Goal: Task Accomplishment & Management: Complete application form

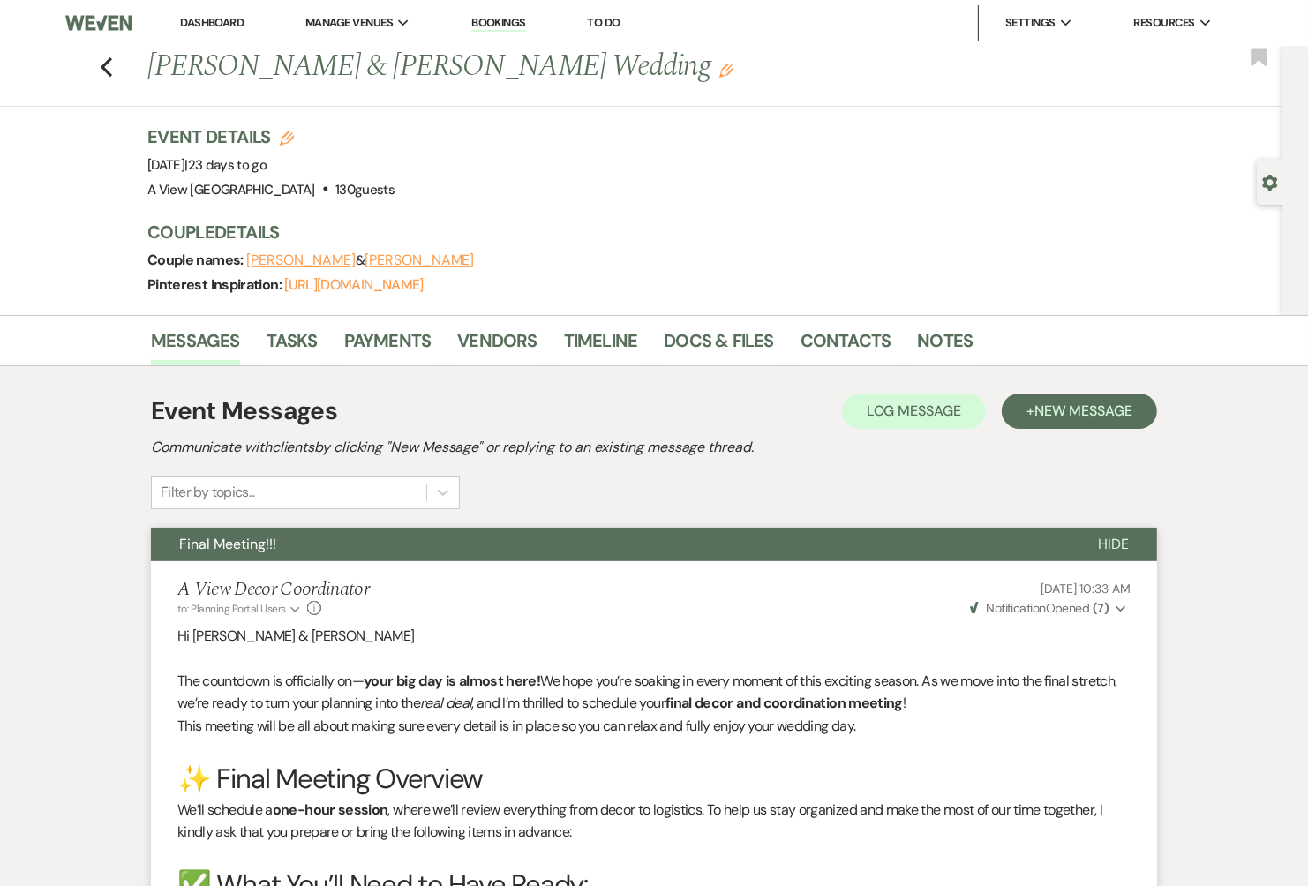
click at [210, 23] on link "Dashboard" at bounding box center [212, 22] width 64 height 15
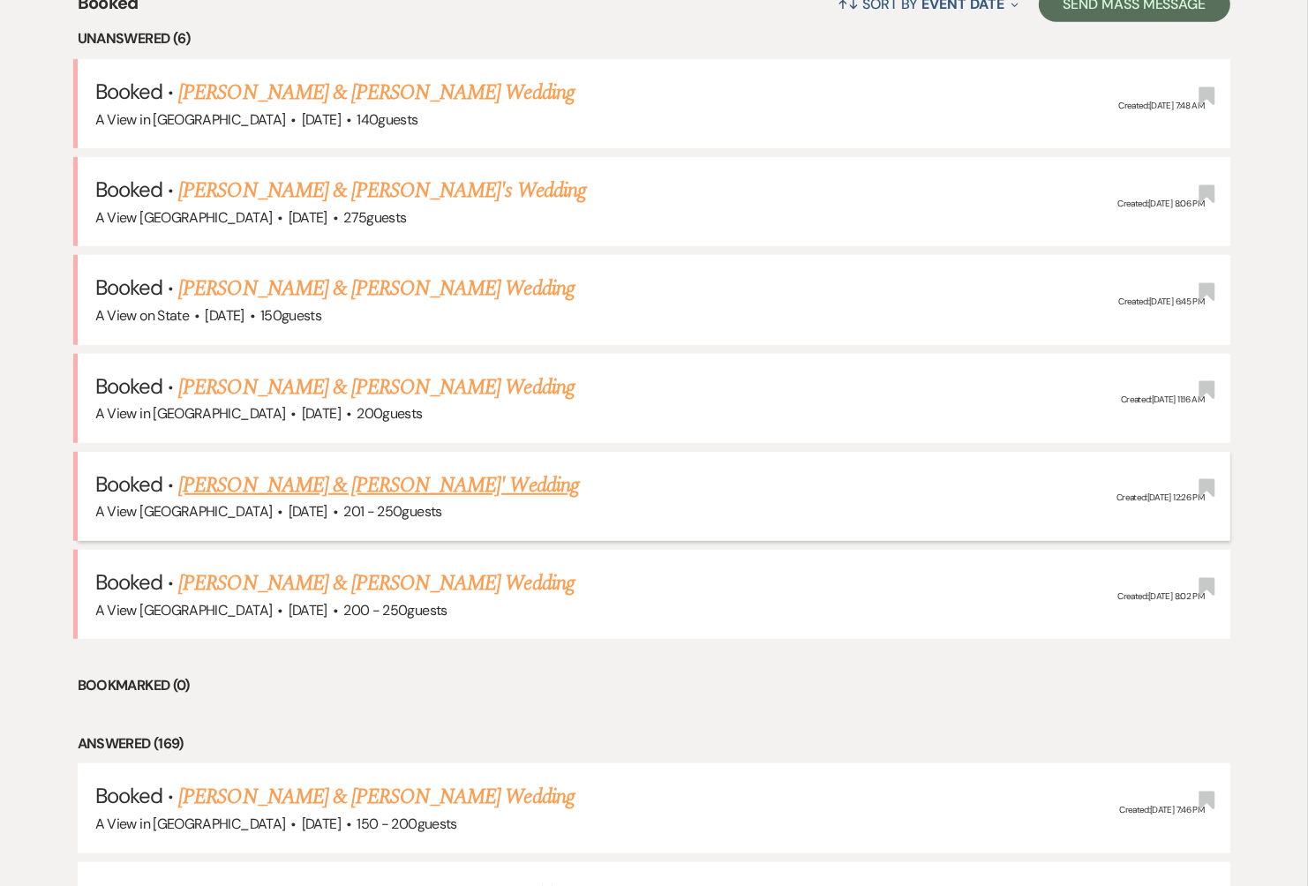
scroll to position [721, 0]
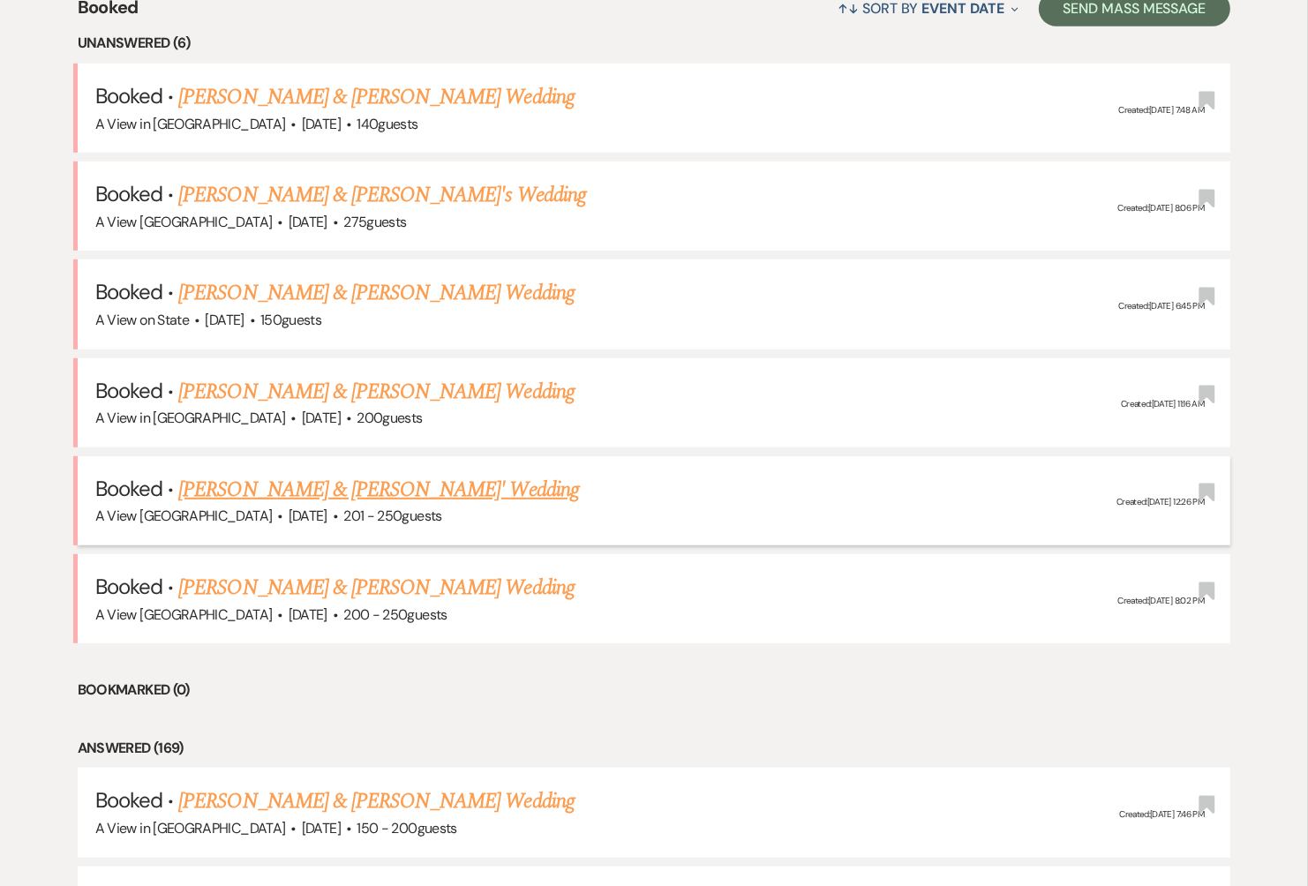
click at [334, 477] on link "[PERSON_NAME] & [PERSON_NAME]' Wedding" at bounding box center [378, 490] width 401 height 32
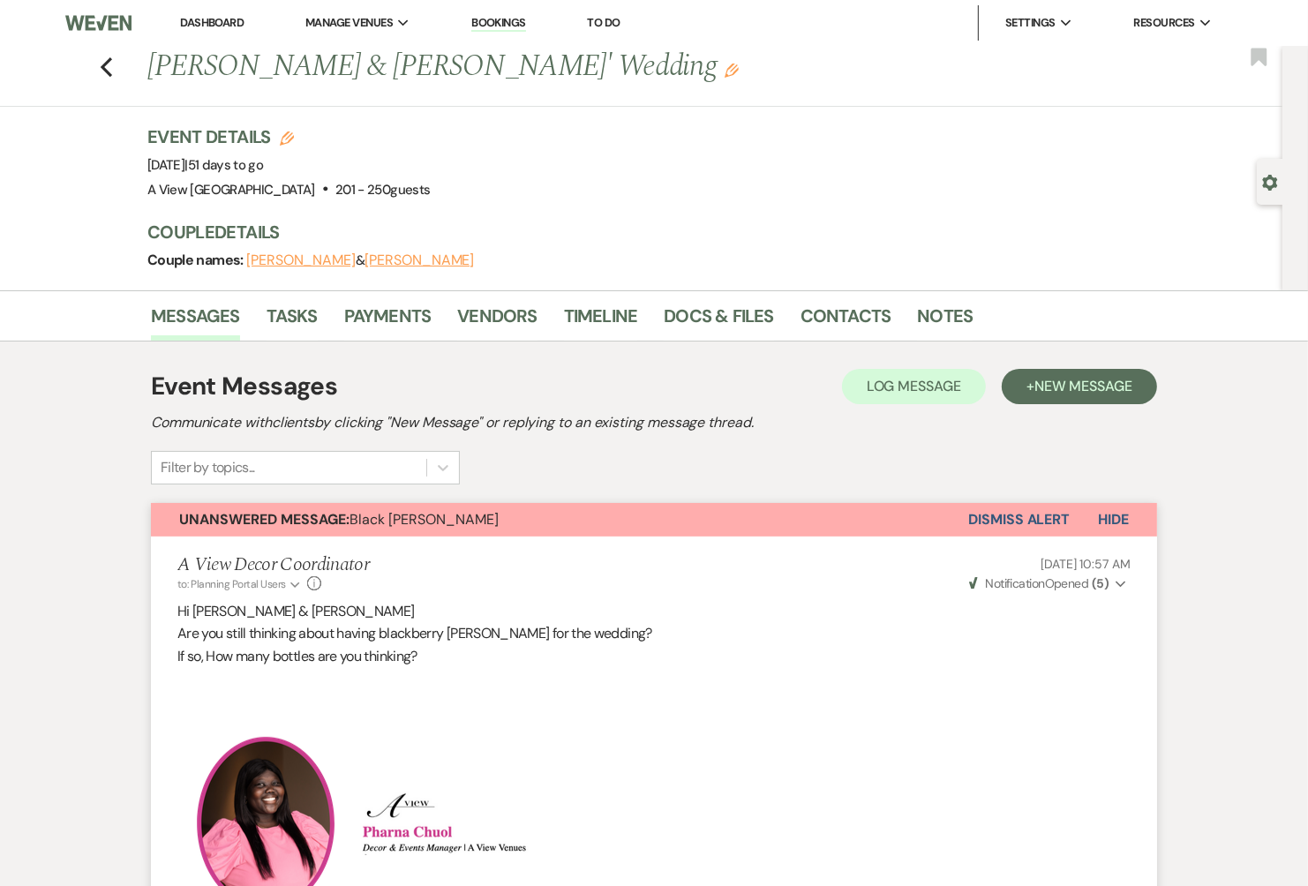
click at [202, 22] on link "Dashboard" at bounding box center [212, 22] width 64 height 15
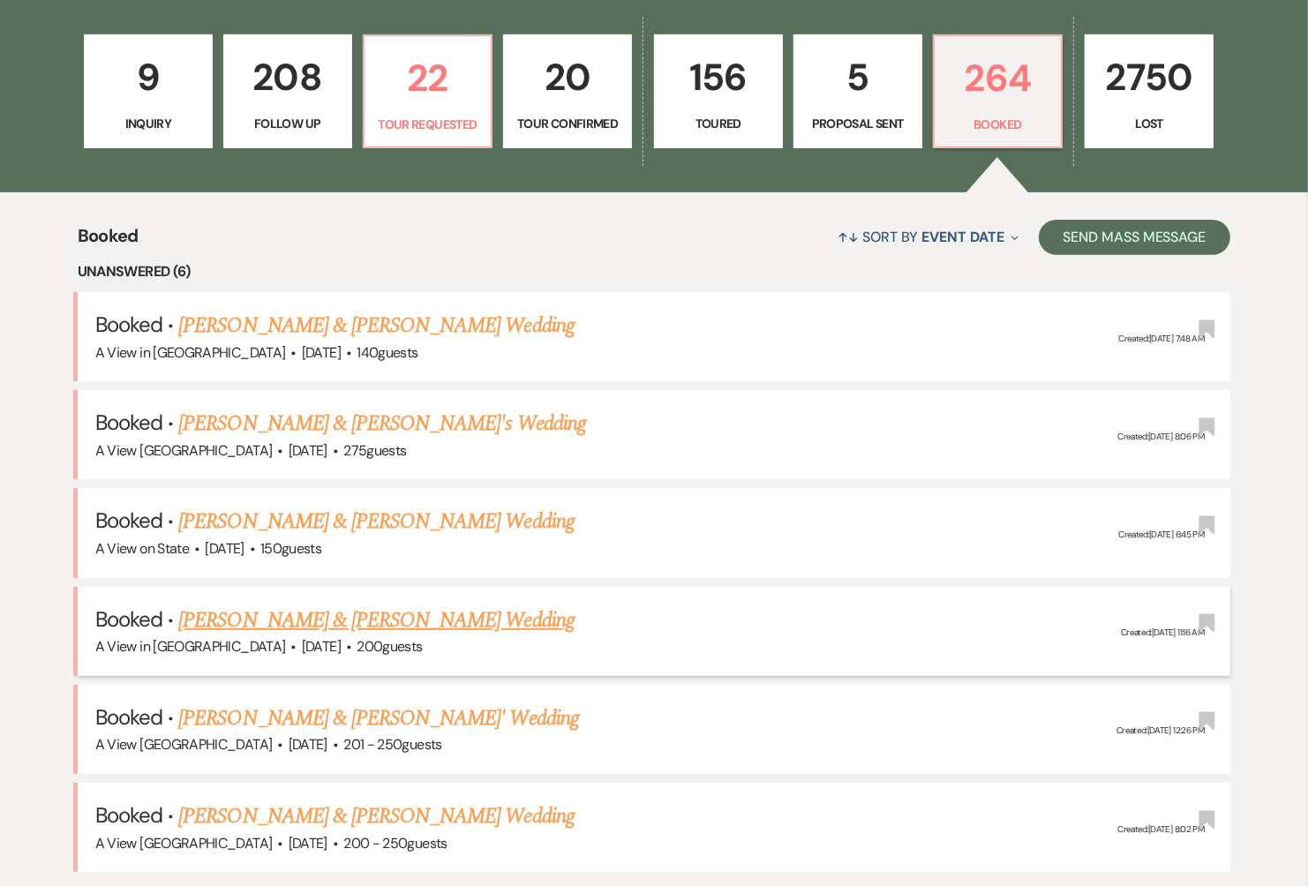
scroll to position [499, 0]
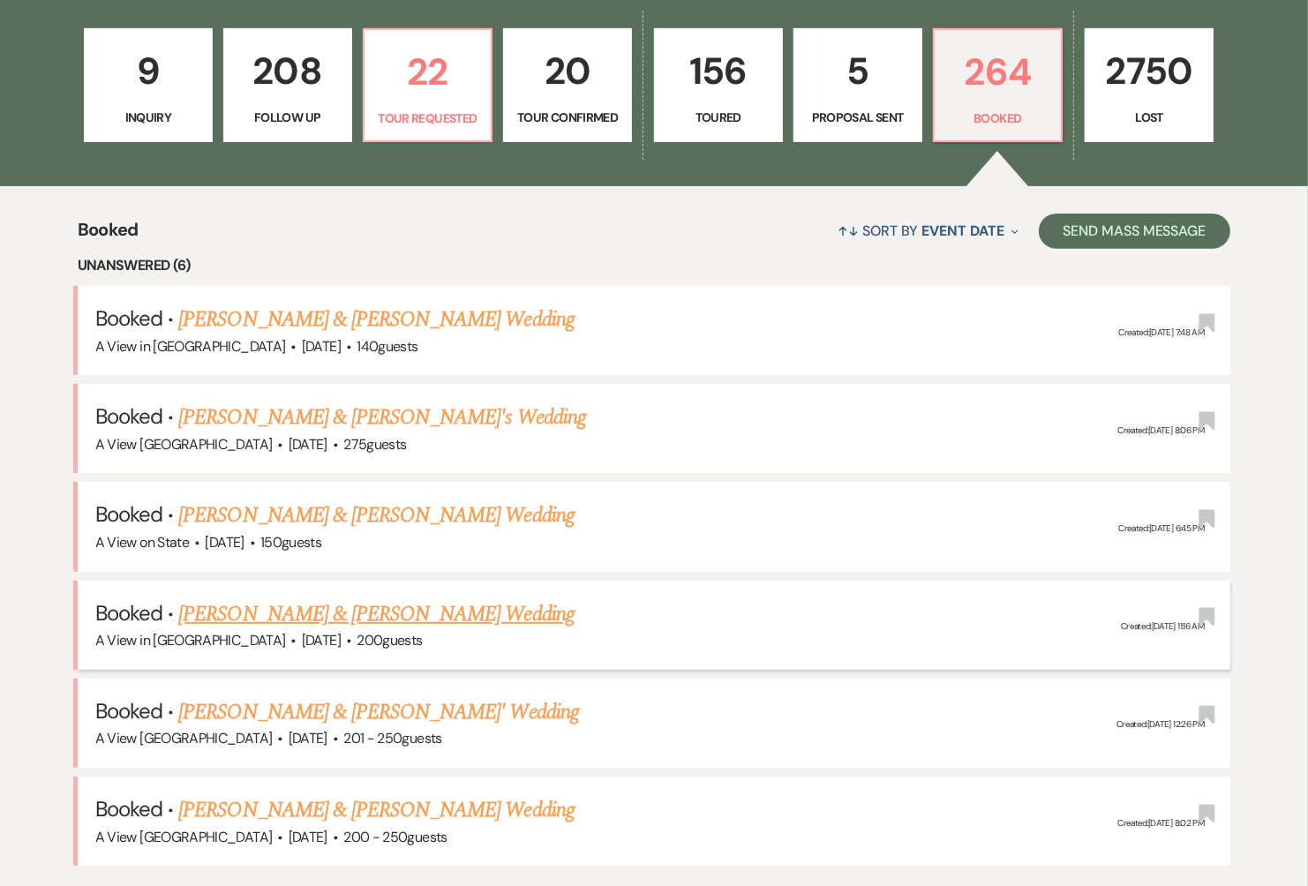
click at [294, 619] on link "[PERSON_NAME] & [PERSON_NAME] Wedding" at bounding box center [375, 614] width 395 height 32
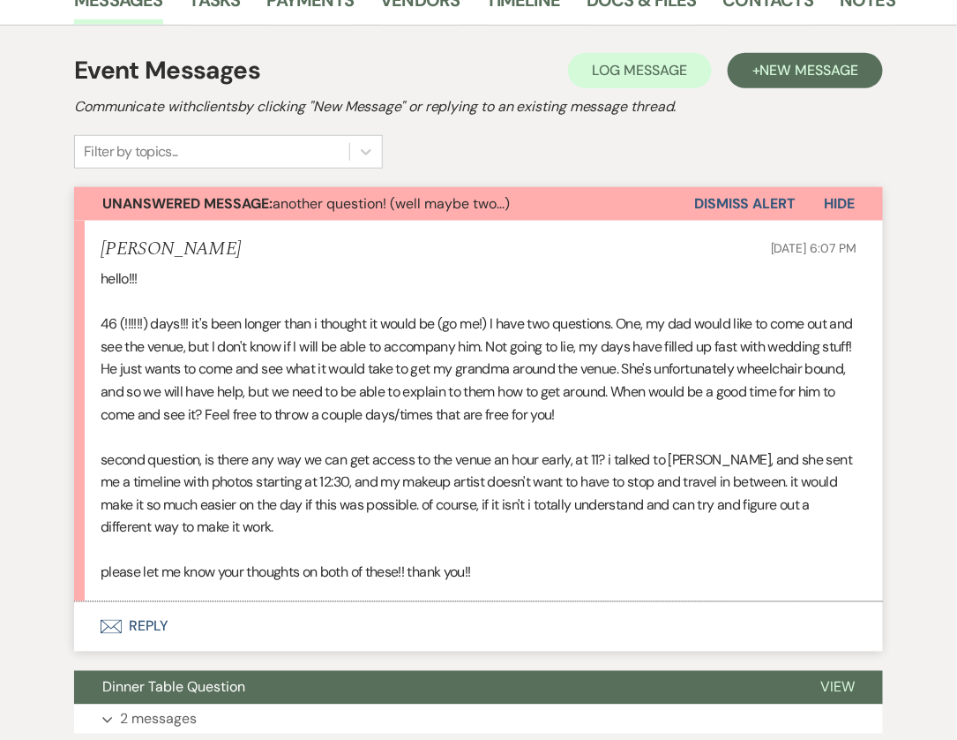
scroll to position [317, 0]
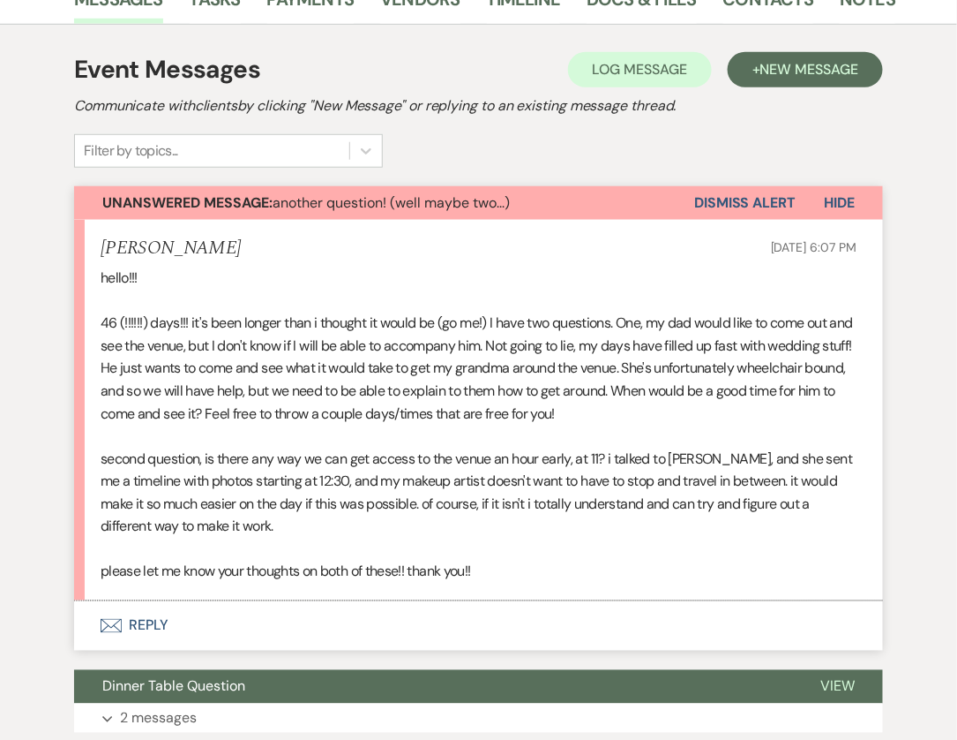
click at [141, 620] on button "Envelope Reply" at bounding box center [478, 625] width 809 height 49
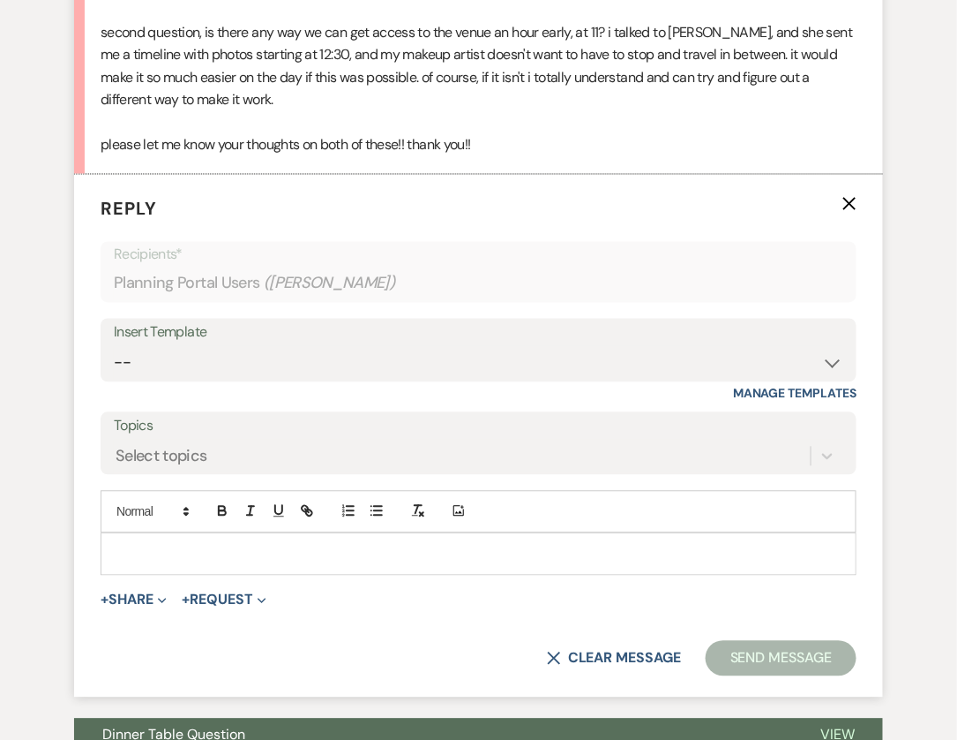
scroll to position [760, 0]
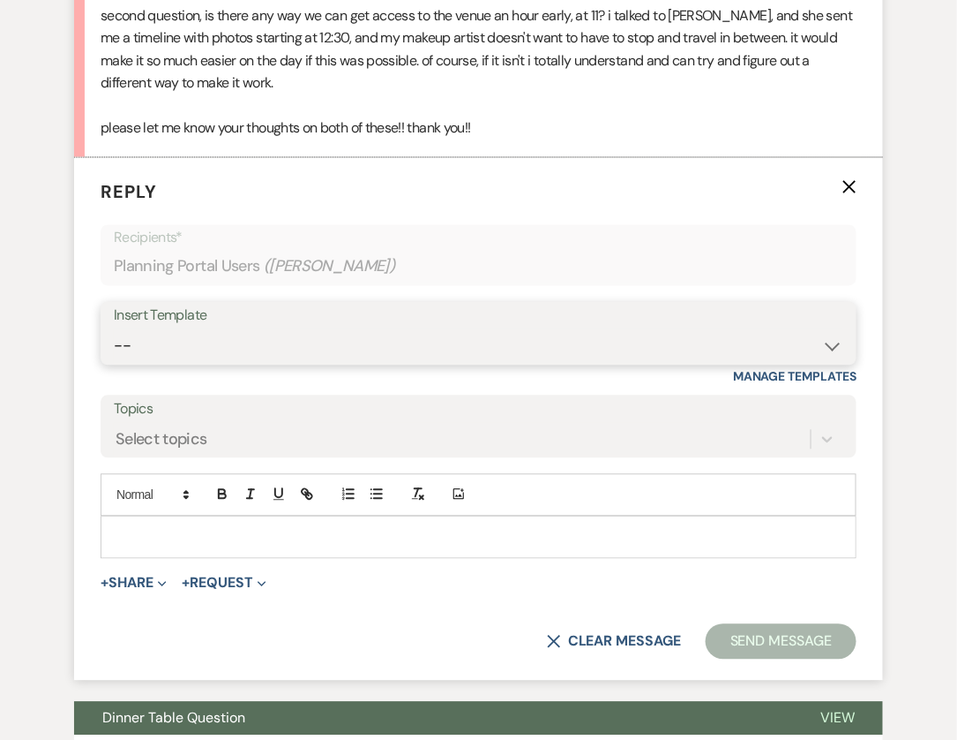
click at [509, 342] on select "-- Tour Confirmation Contract (Pre-Booked Leads) Out of office Inquiry Email Al…" at bounding box center [479, 346] width 730 height 34
select select "3703"
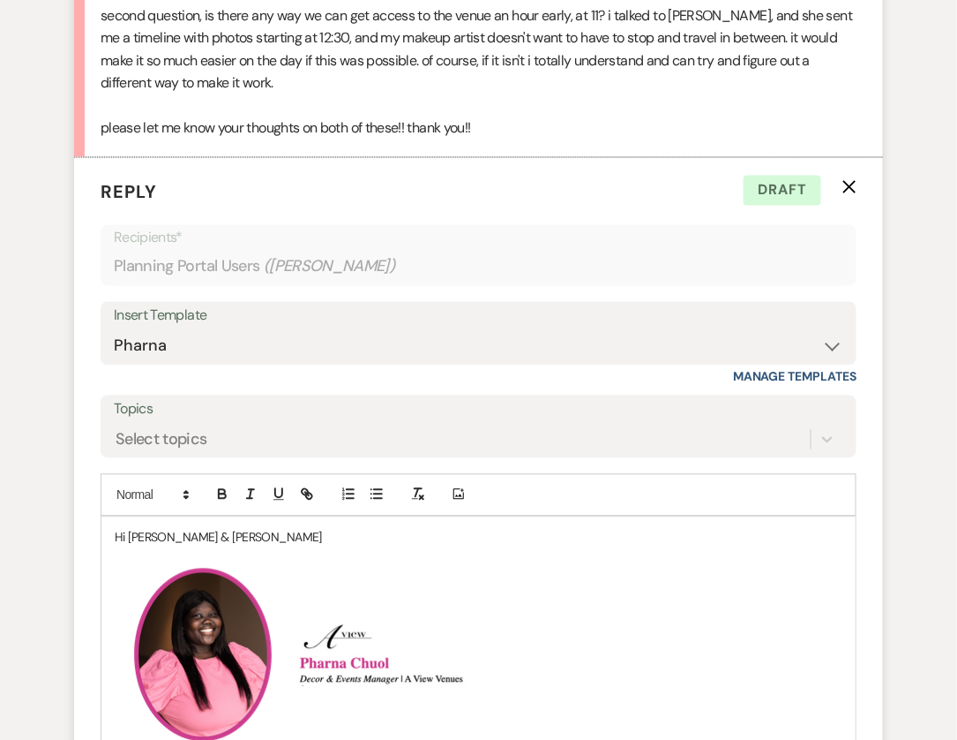
click at [240, 537] on p "Hi [PERSON_NAME] & [PERSON_NAME]" at bounding box center [479, 537] width 728 height 19
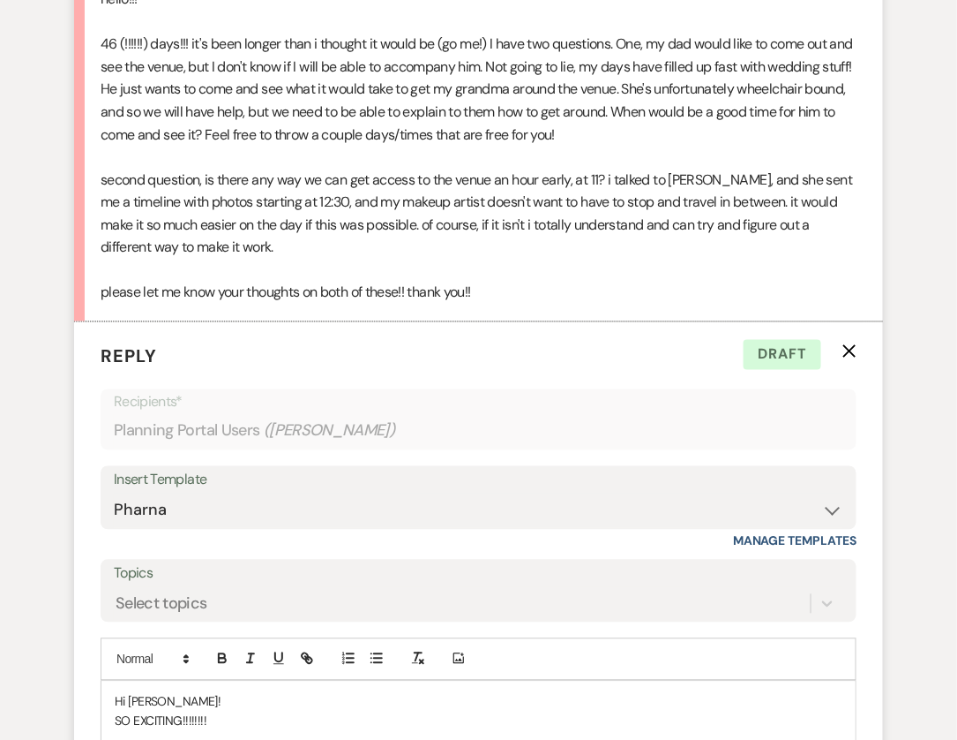
scroll to position [0, 0]
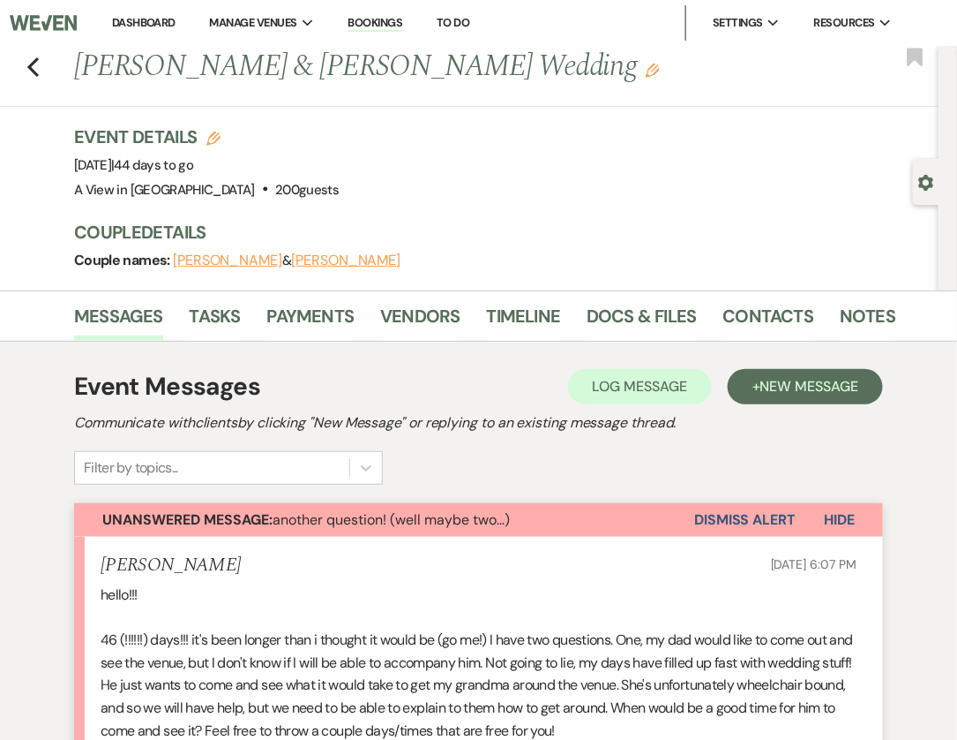
click at [131, 30] on li "Dashboard" at bounding box center [143, 22] width 81 height 35
click at [131, 25] on link "Dashboard" at bounding box center [144, 22] width 64 height 15
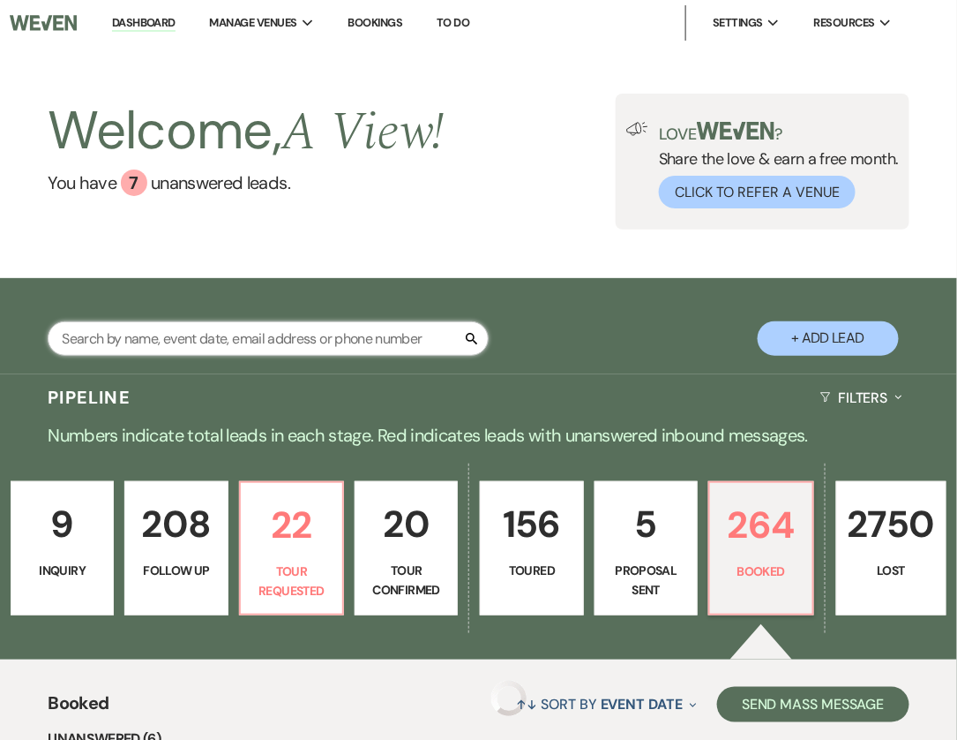
click at [232, 349] on input "text" at bounding box center [268, 338] width 441 height 34
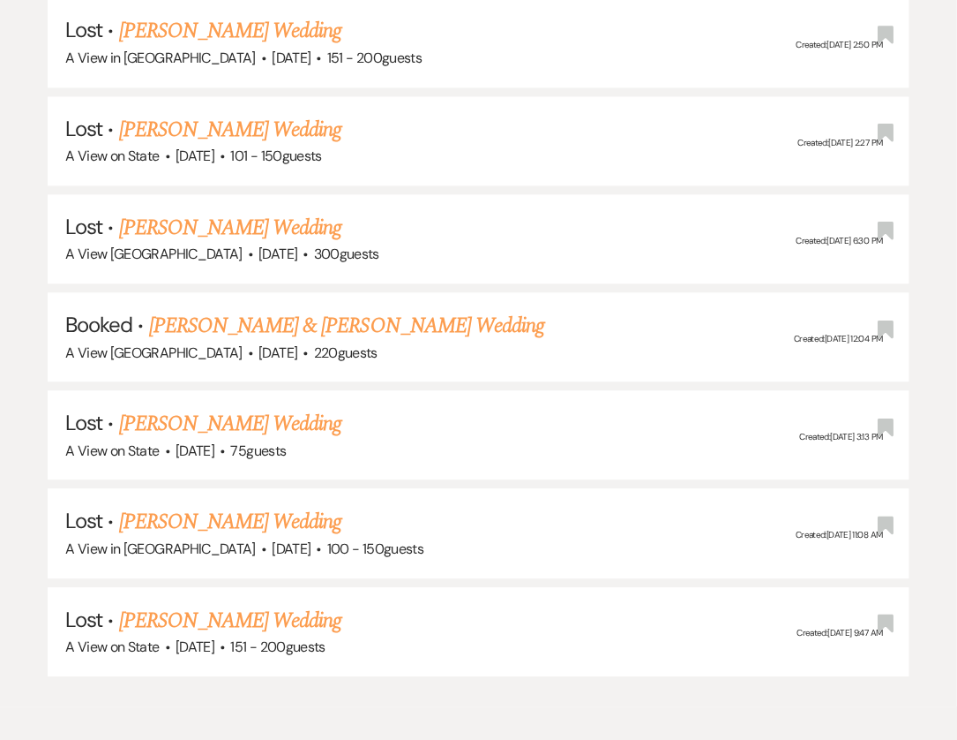
scroll to position [935, 0]
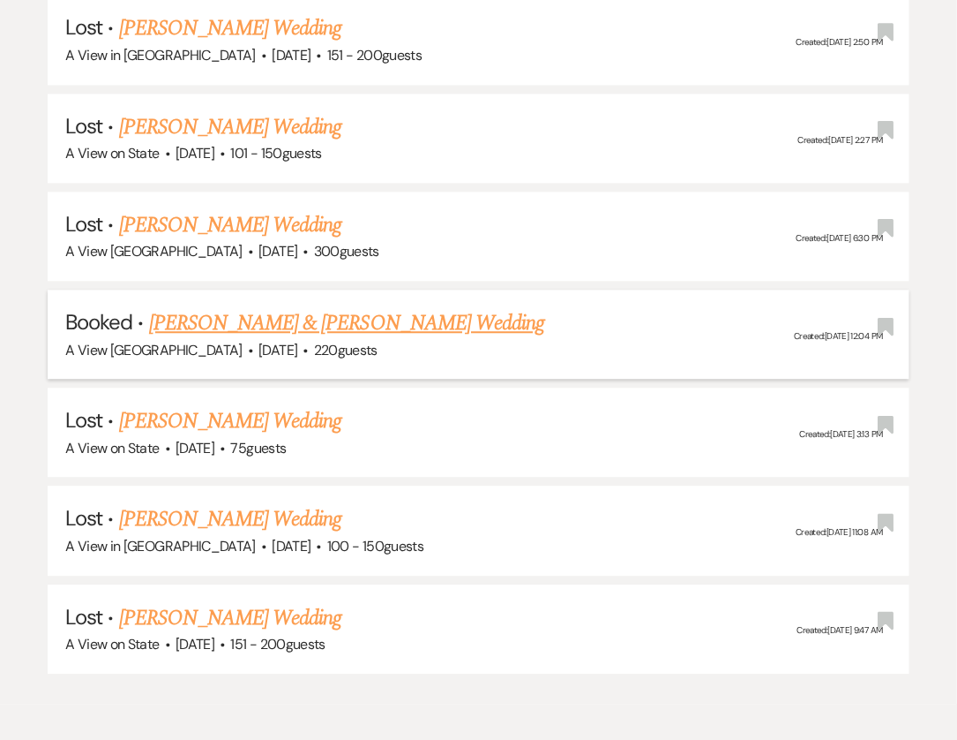
type input "[PERSON_NAME]"
click at [324, 316] on link "[PERSON_NAME] & [PERSON_NAME] Wedding" at bounding box center [346, 323] width 395 height 32
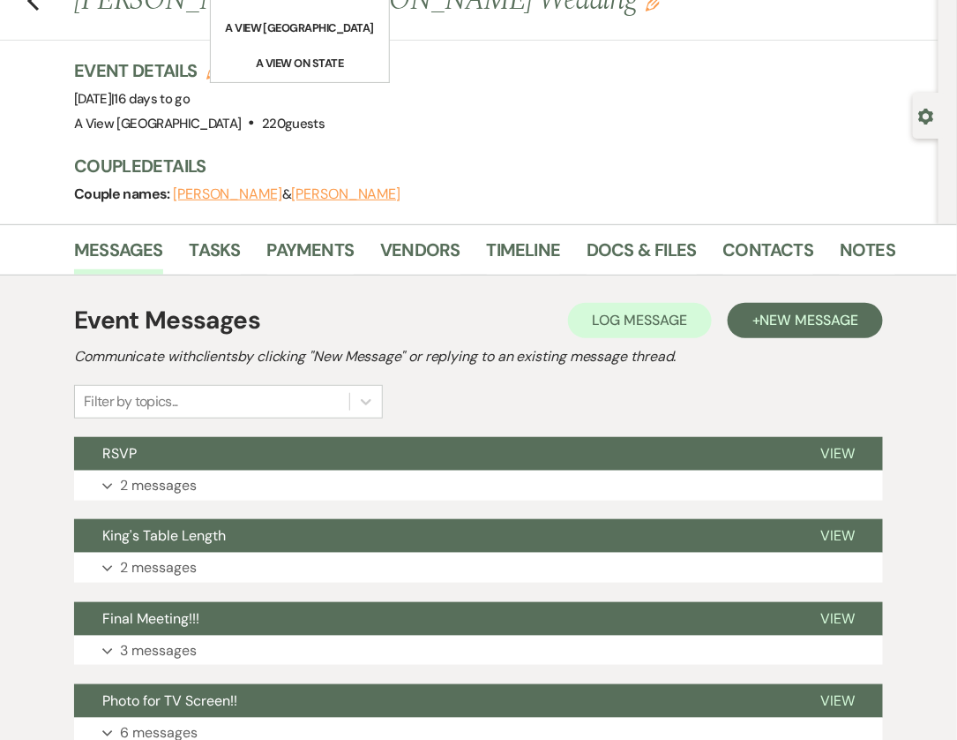
scroll to position [67, 0]
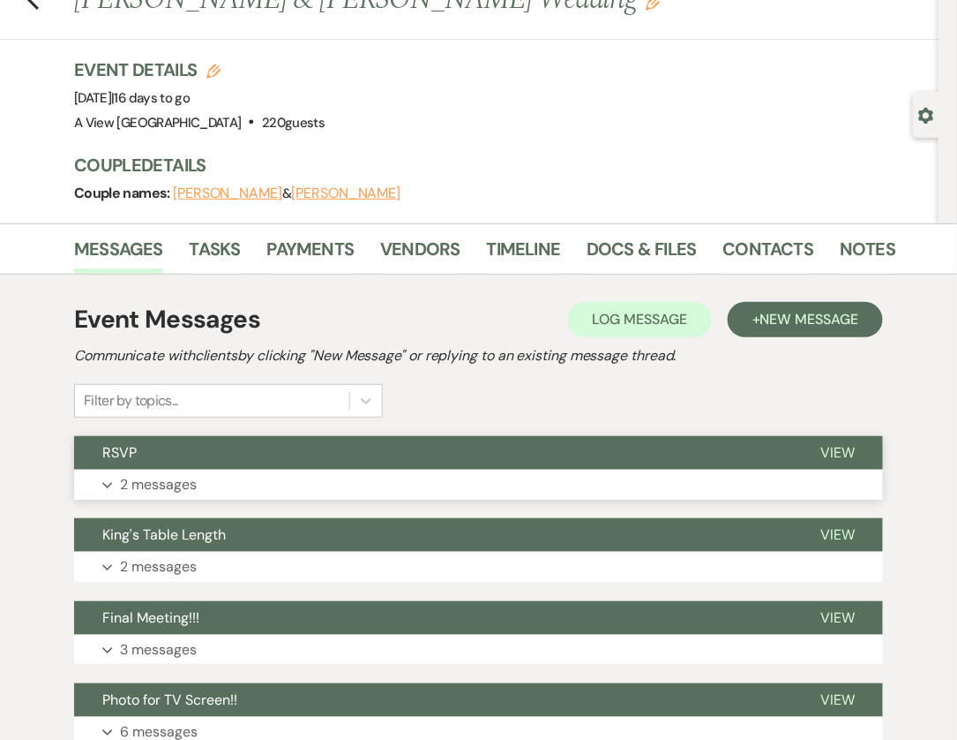
click at [267, 489] on button "Expand 2 messages" at bounding box center [478, 484] width 809 height 30
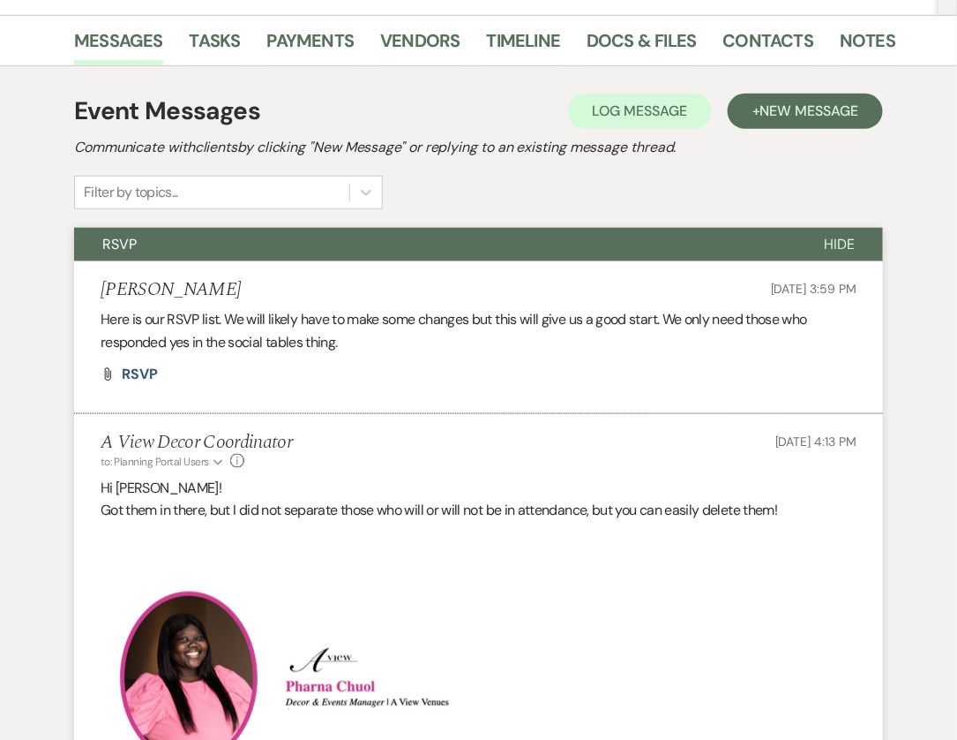
scroll to position [283, 0]
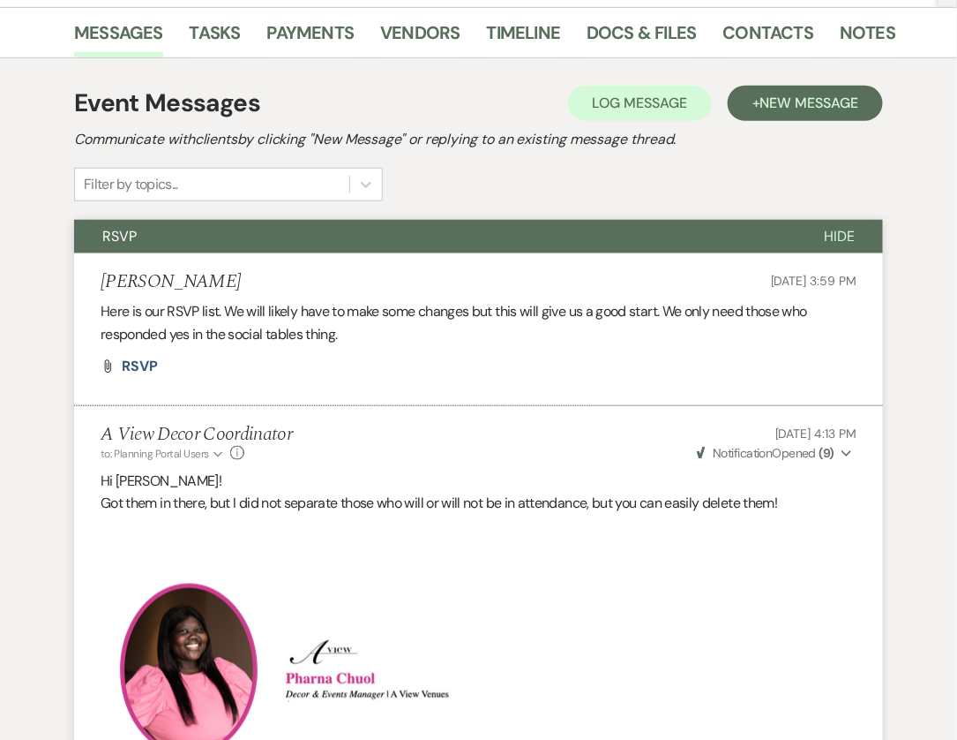
click at [348, 222] on button "RSVP" at bounding box center [435, 237] width 722 height 34
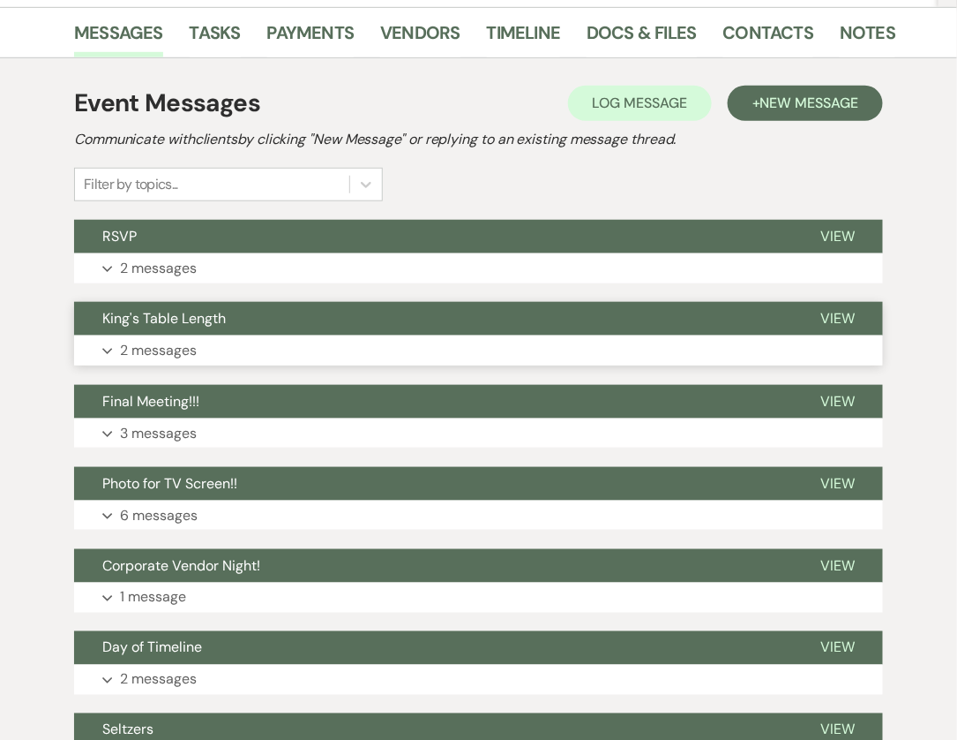
click at [331, 335] on button "Expand 2 messages" at bounding box center [478, 350] width 809 height 30
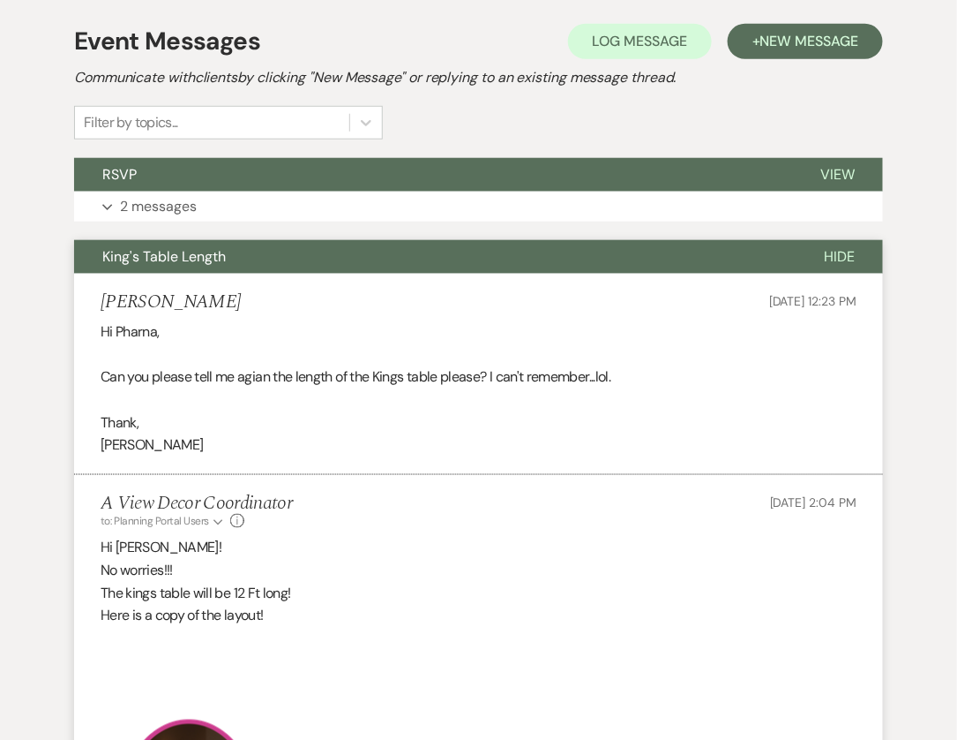
scroll to position [348, 0]
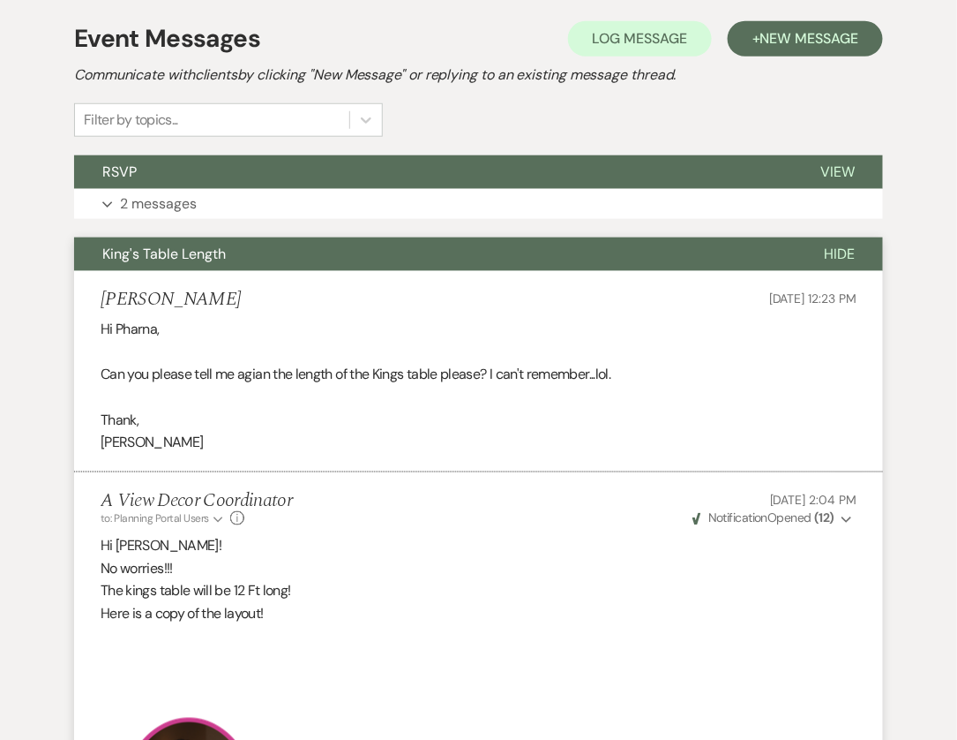
click at [322, 249] on button "King's Table Length" at bounding box center [435, 254] width 722 height 34
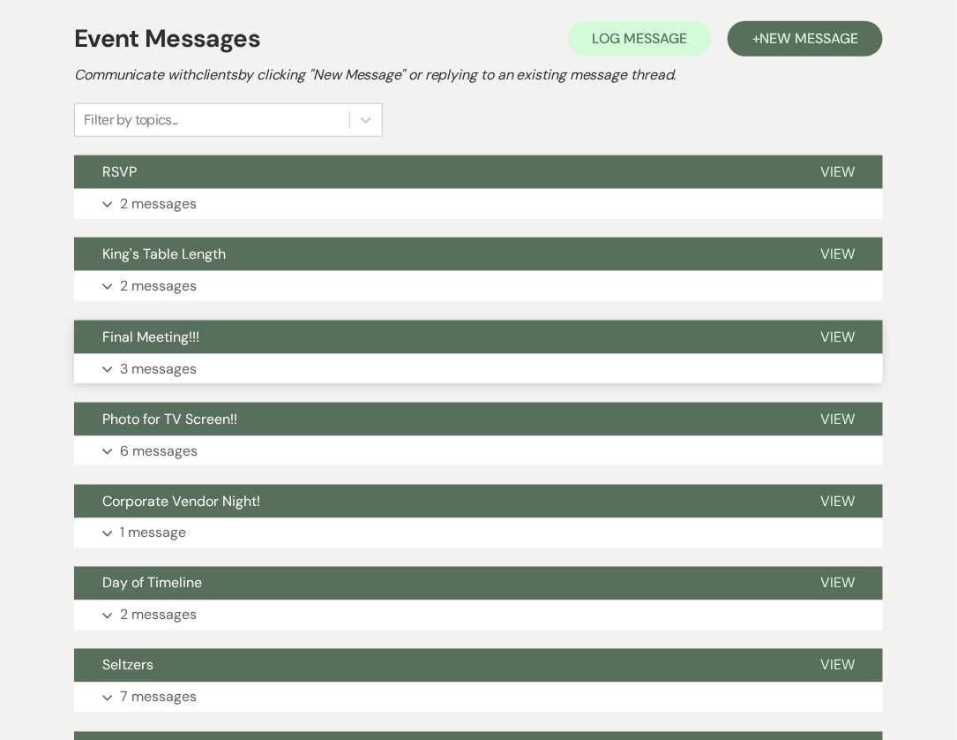
click at [334, 354] on button "Expand 3 messages" at bounding box center [478, 369] width 809 height 30
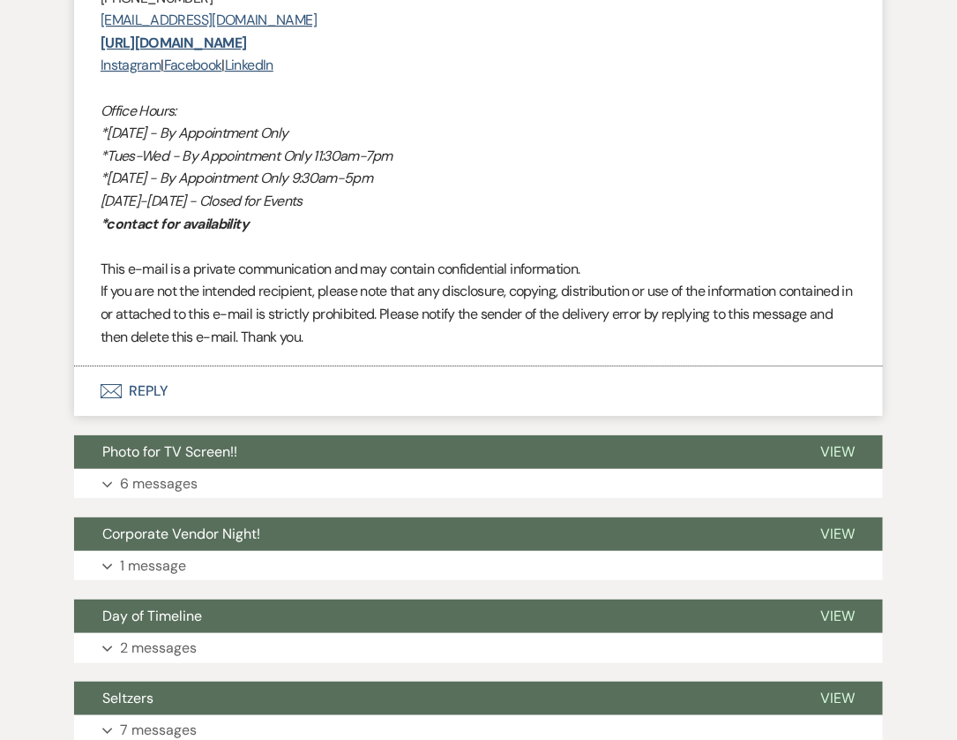
scroll to position [3222, 0]
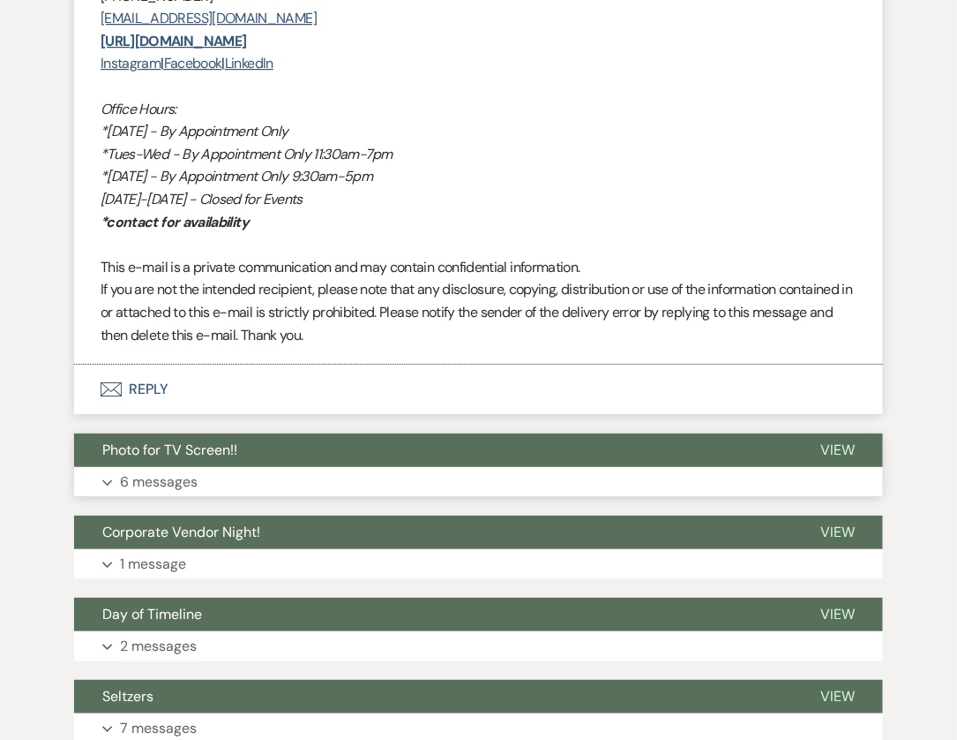
click at [323, 433] on button "Photo for TV Screen!!" at bounding box center [433, 450] width 718 height 34
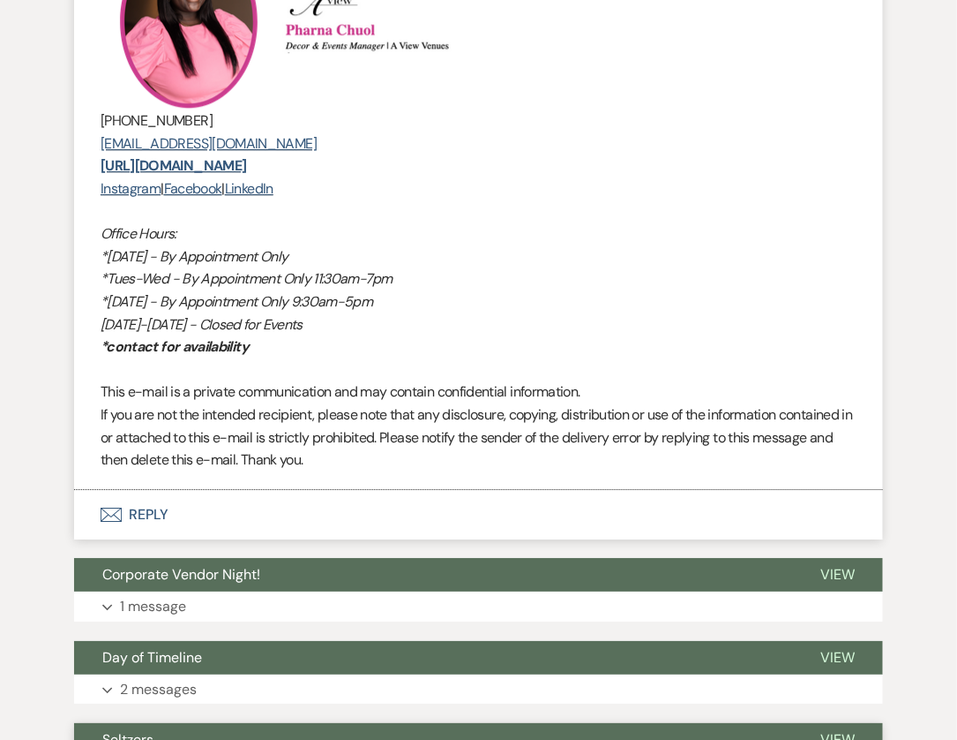
scroll to position [6447, 0]
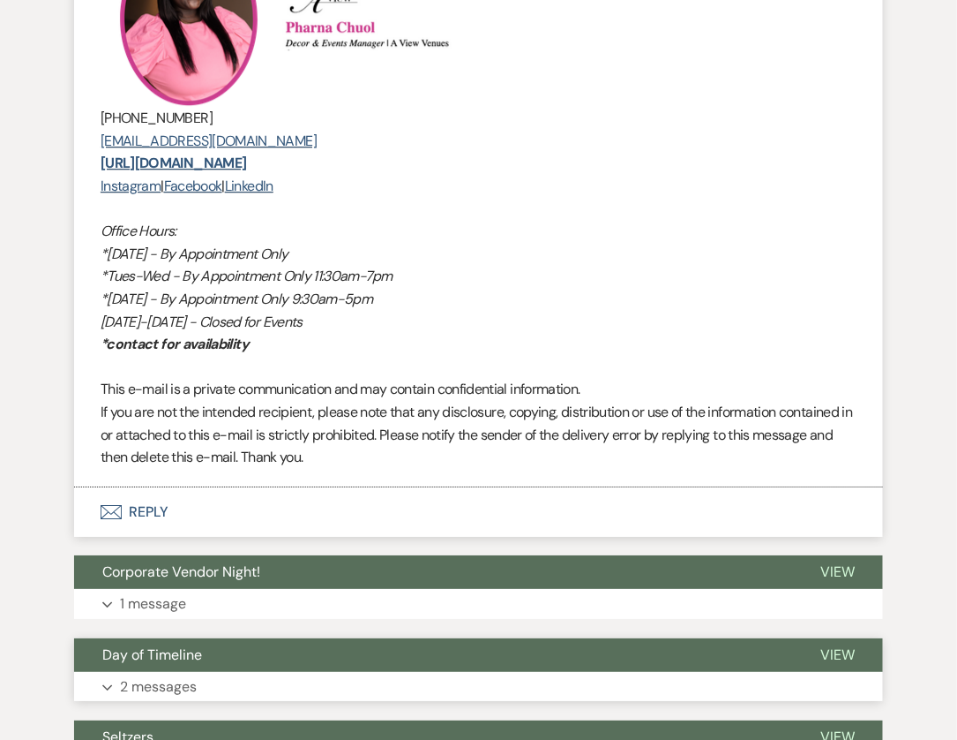
click at [268, 672] on button "Expand 2 messages" at bounding box center [478, 687] width 809 height 30
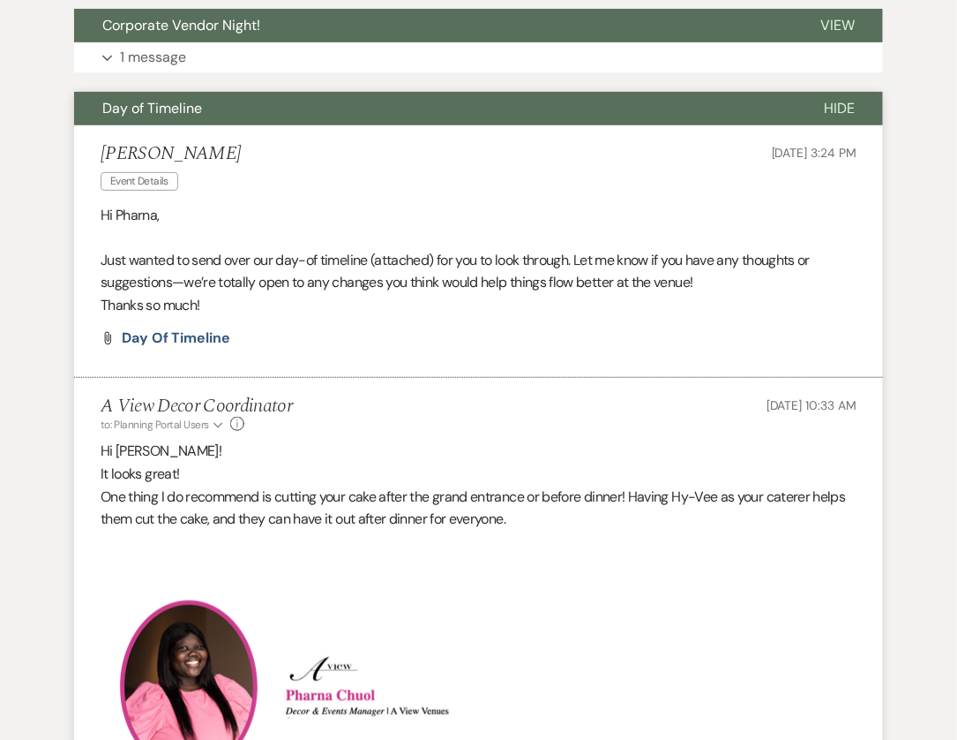
scroll to position [7000, 0]
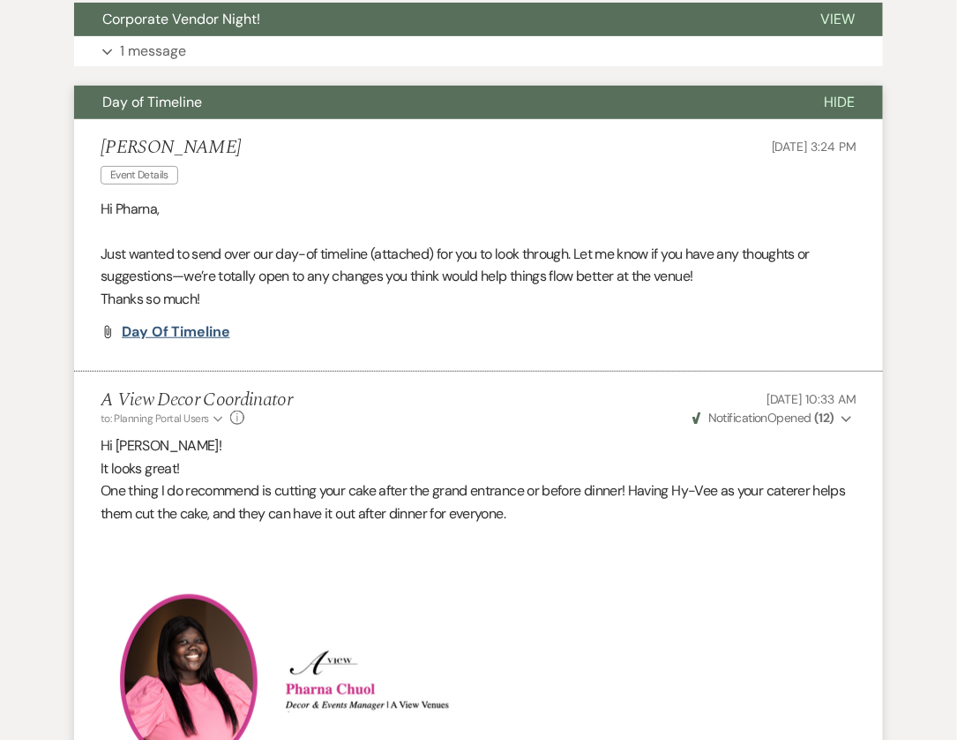
click at [185, 322] on span "Day of Timeline" at bounding box center [176, 331] width 109 height 19
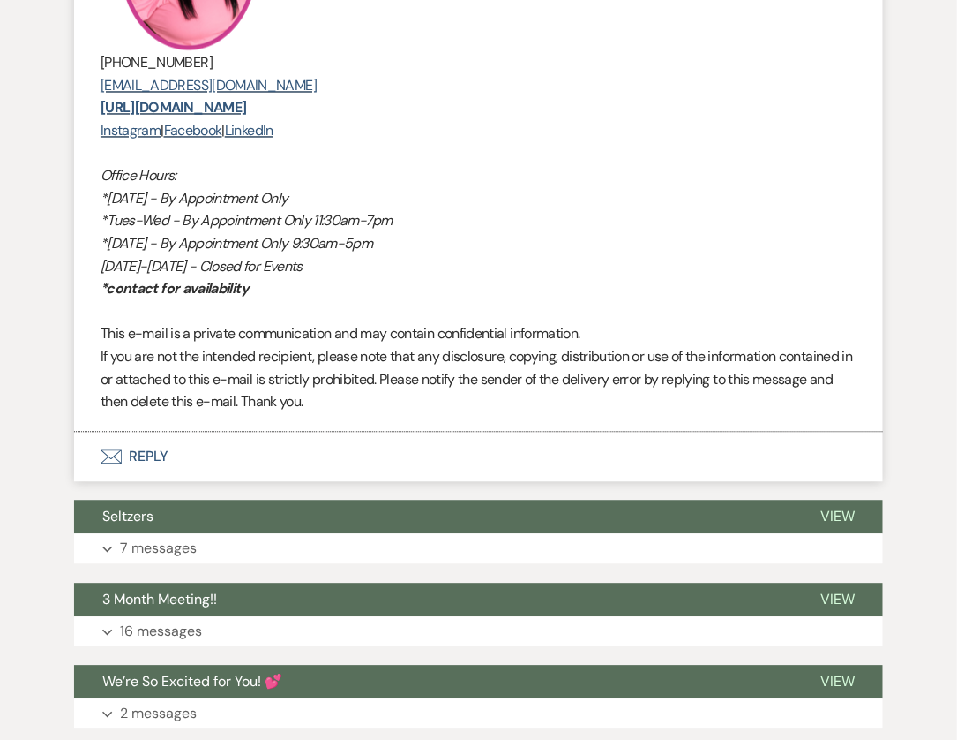
scroll to position [7729, 0]
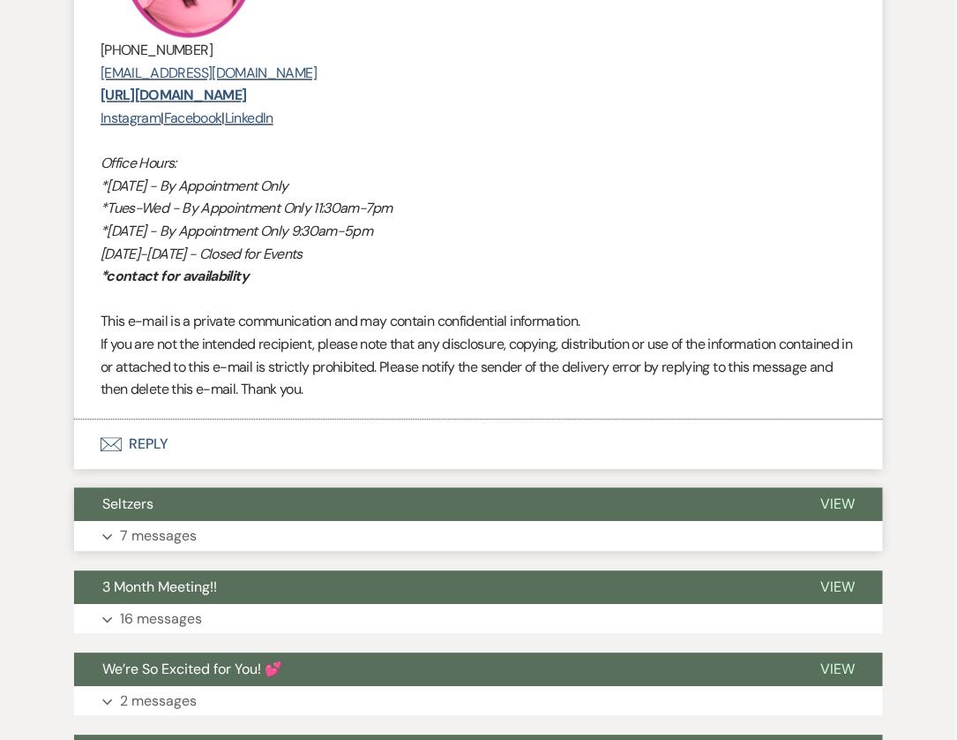
click at [371, 489] on button "Seltzers" at bounding box center [433, 505] width 718 height 34
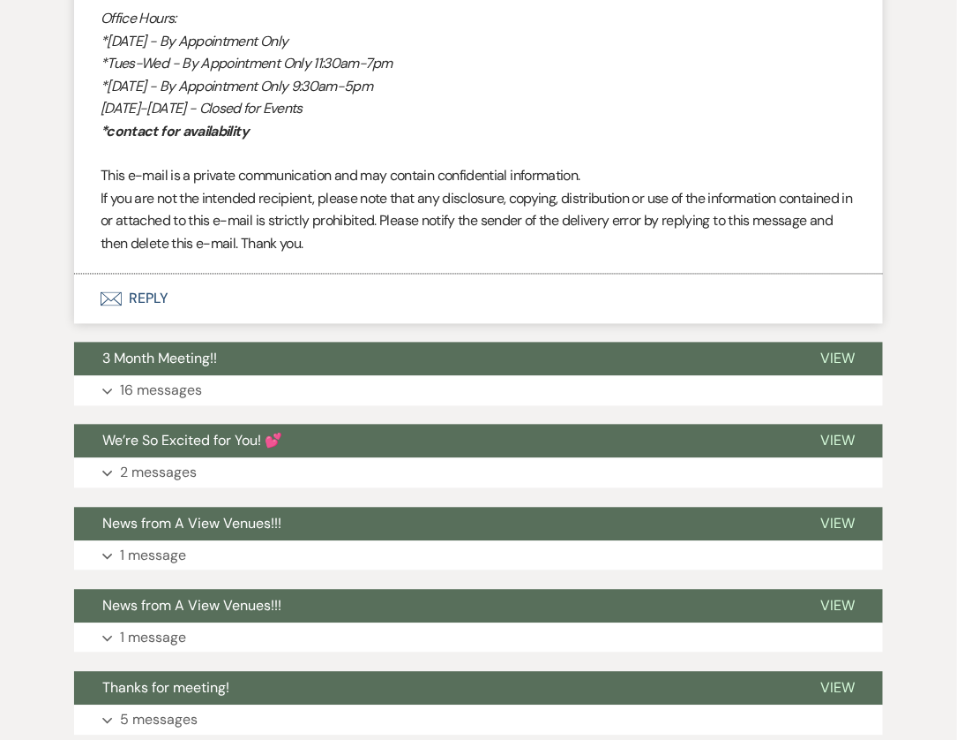
scroll to position [11063, 0]
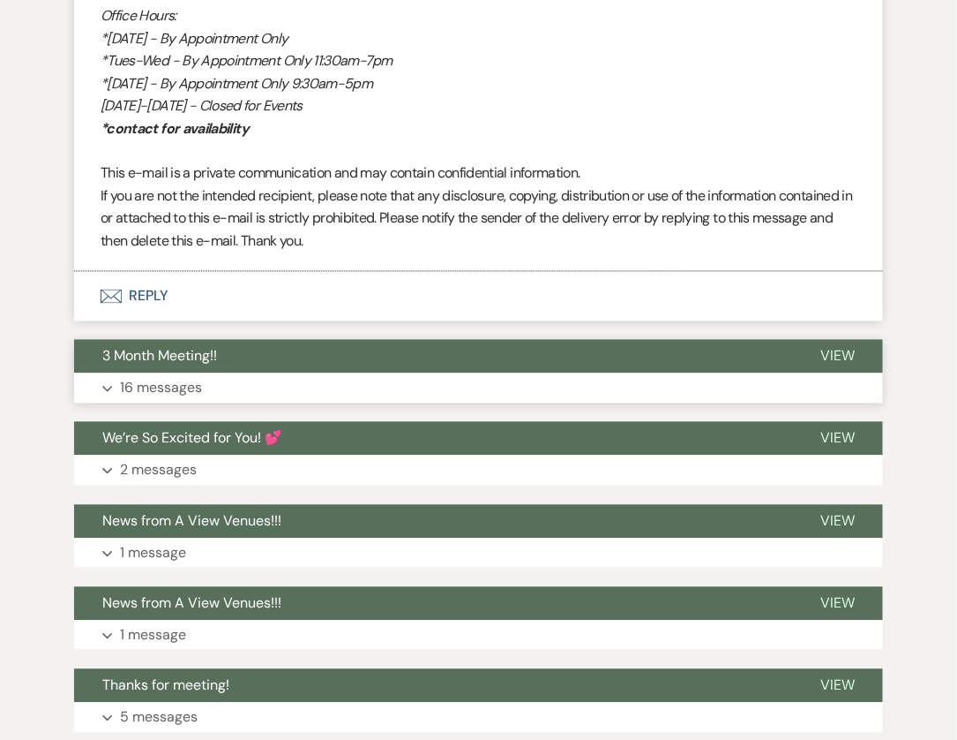
click at [469, 340] on button "3 Month Meeting!!" at bounding box center [433, 357] width 718 height 34
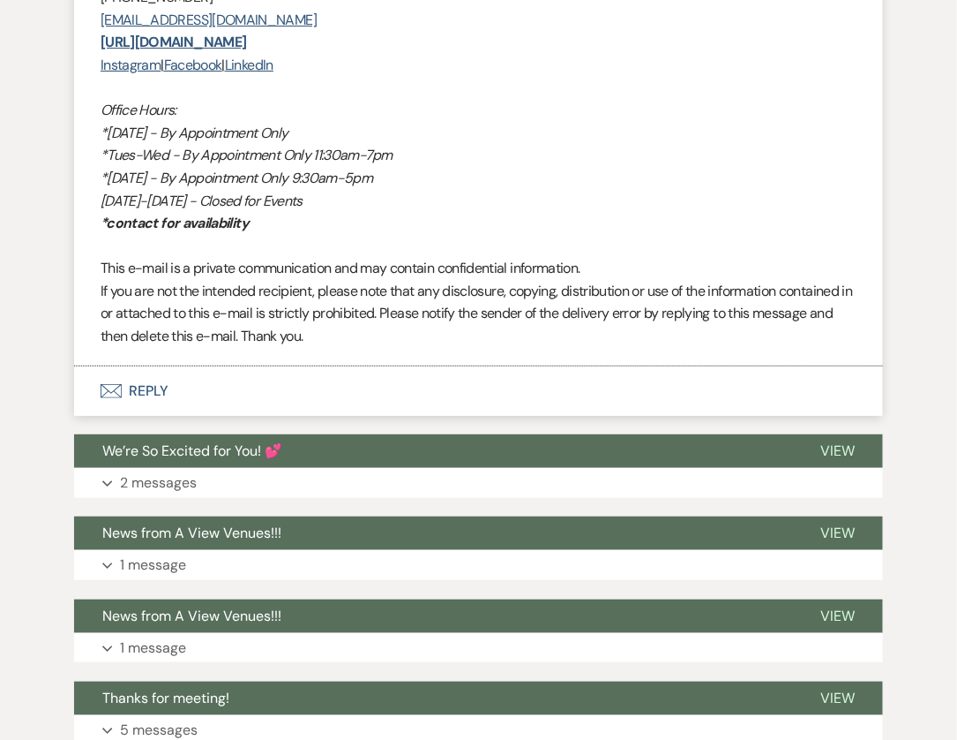
scroll to position [20662, 0]
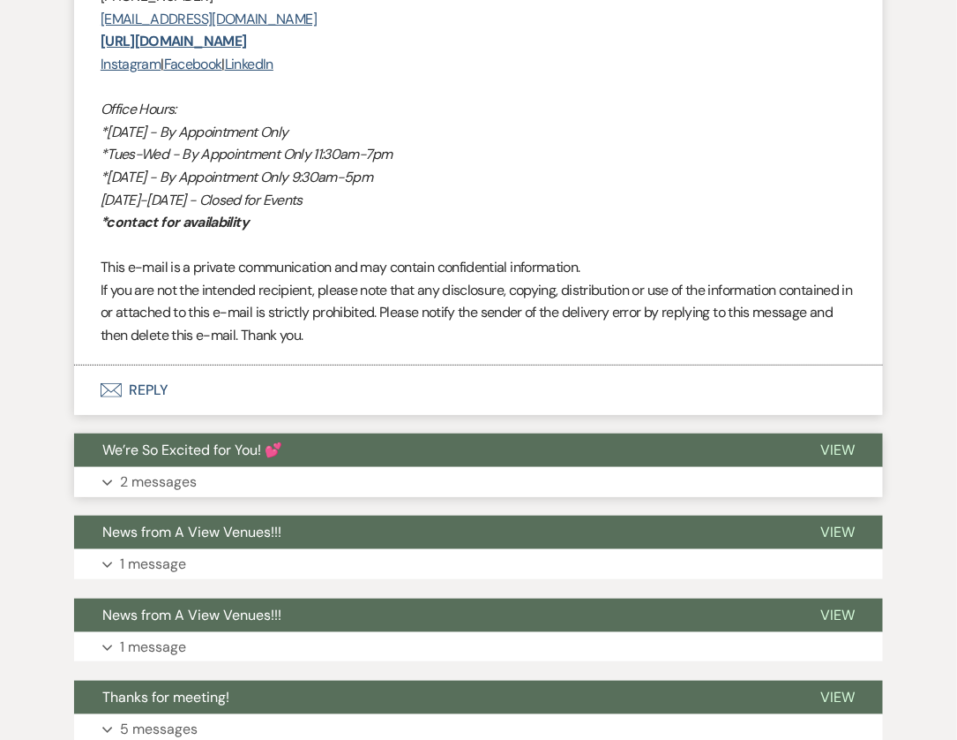
click at [462, 440] on button "We’re So Excited for You! 💕" at bounding box center [433, 450] width 718 height 34
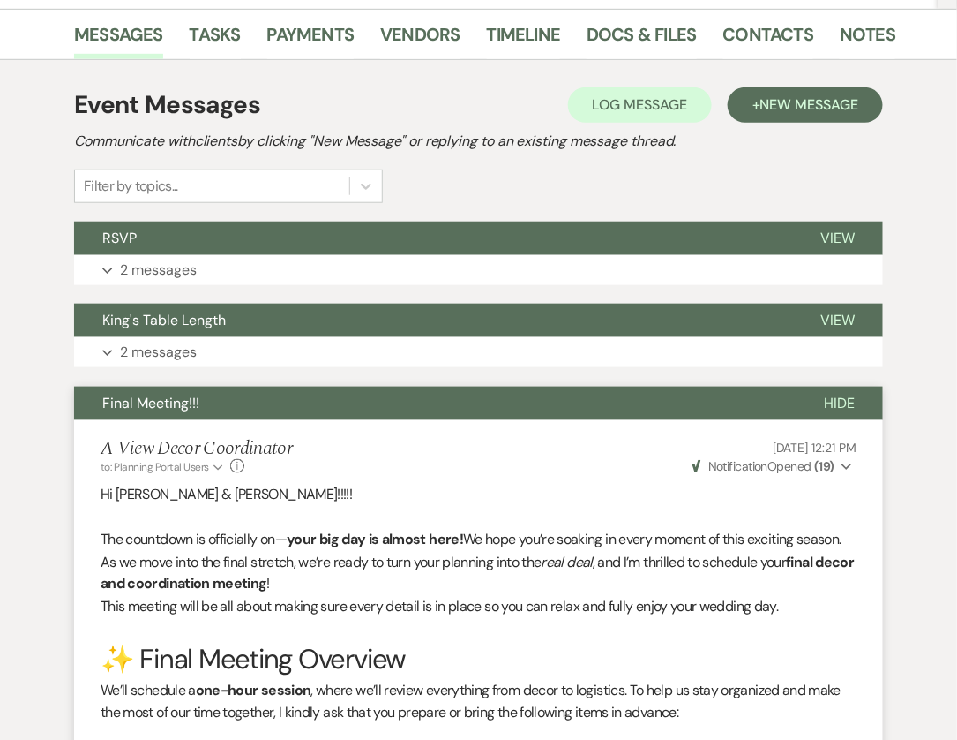
scroll to position [0, 0]
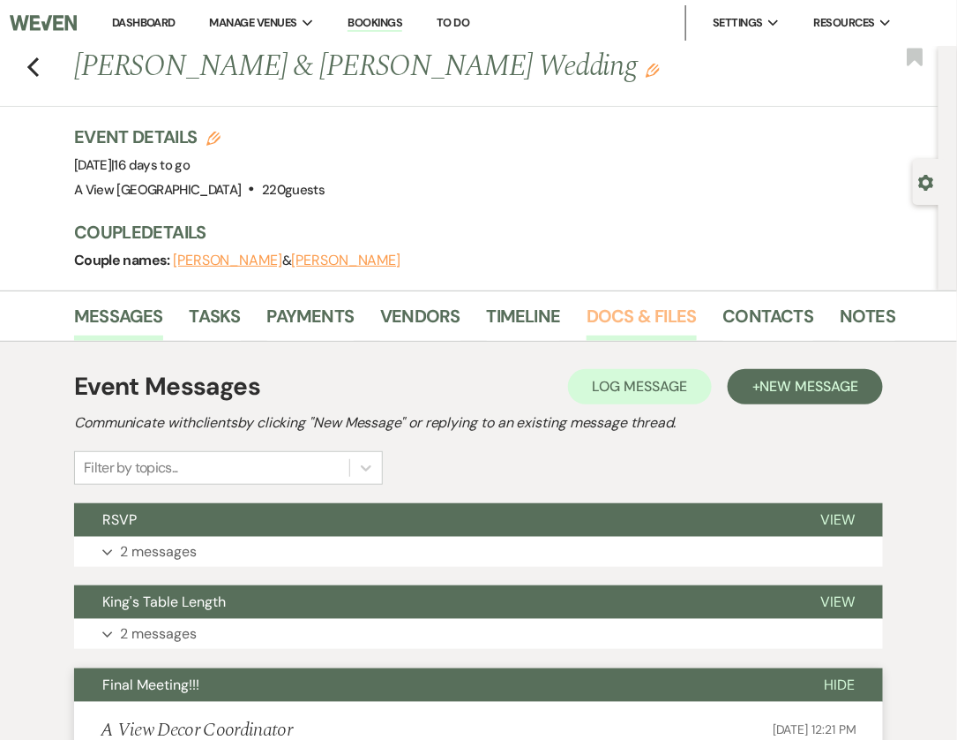
click at [630, 311] on link "Docs & Files" at bounding box center [641, 321] width 109 height 39
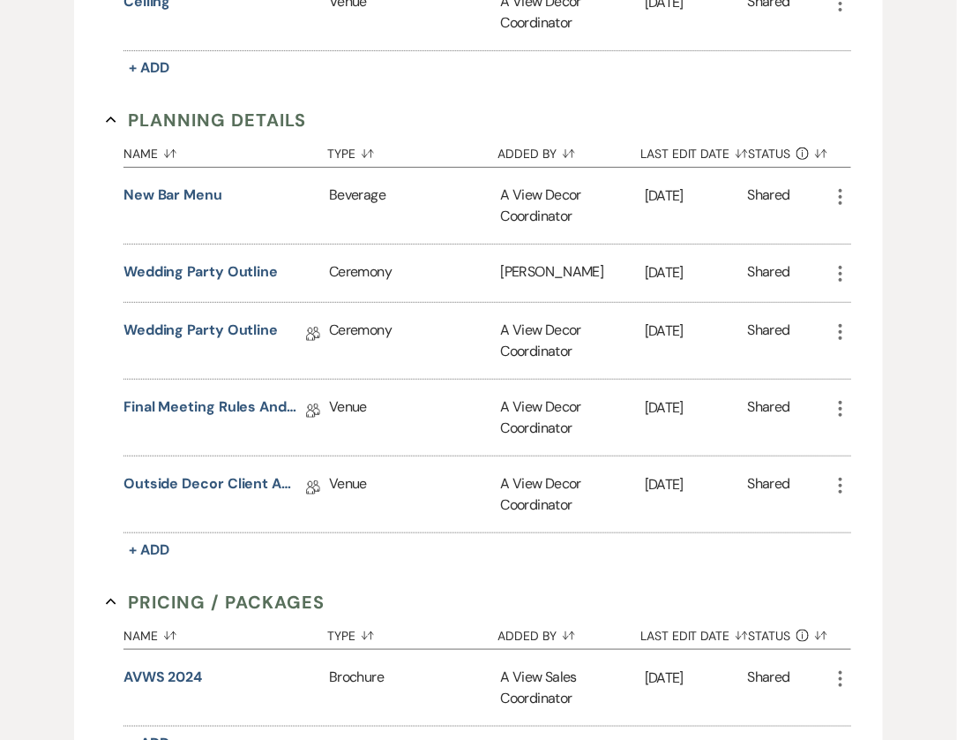
scroll to position [1822, 0]
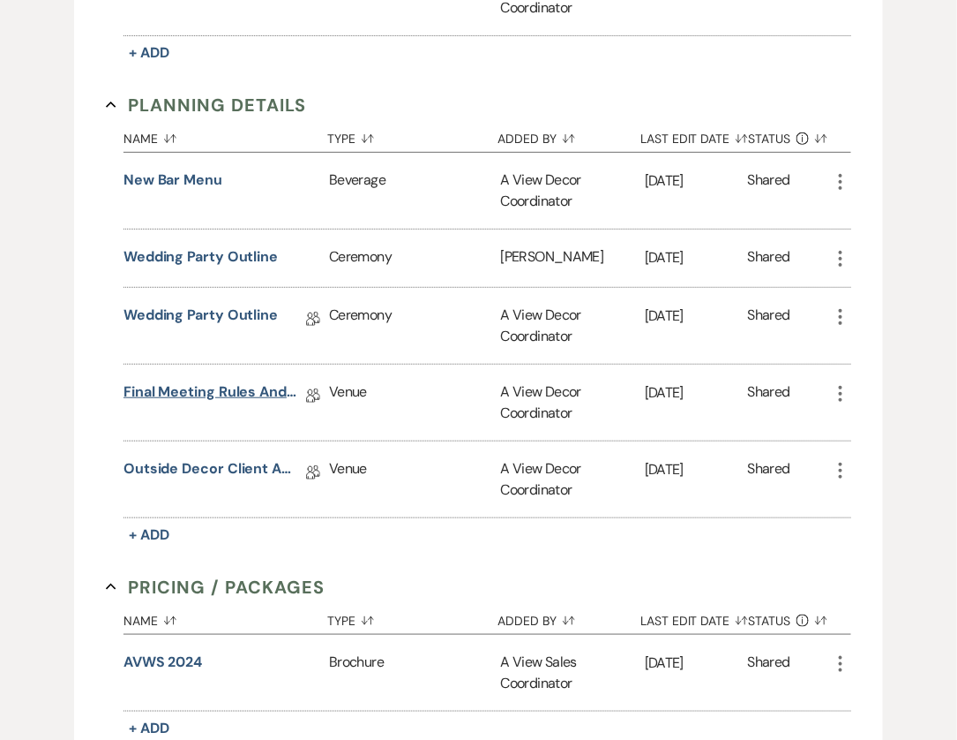
click at [214, 381] on link "Final Meeting Rules and Regulations" at bounding box center [212, 394] width 176 height 27
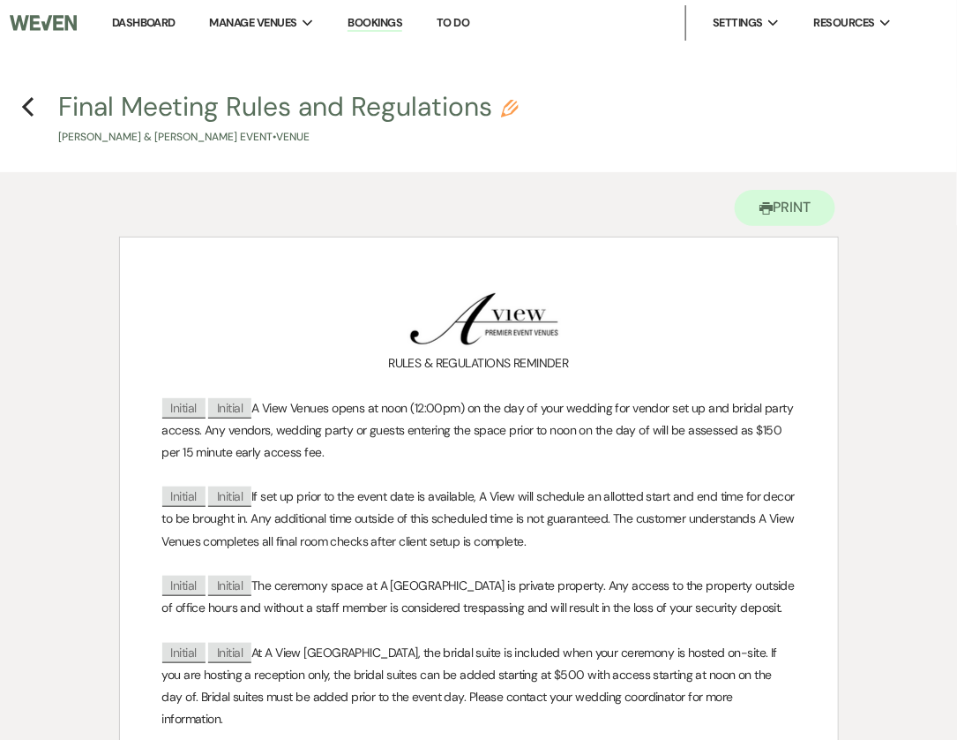
click at [35, 108] on h4 "Previous Final Meeting Rules and Regulations Pencil [PERSON_NAME] & [PERSON_NAM…" at bounding box center [478, 116] width 957 height 57
click at [29, 103] on icon "Previous" at bounding box center [27, 106] width 13 height 21
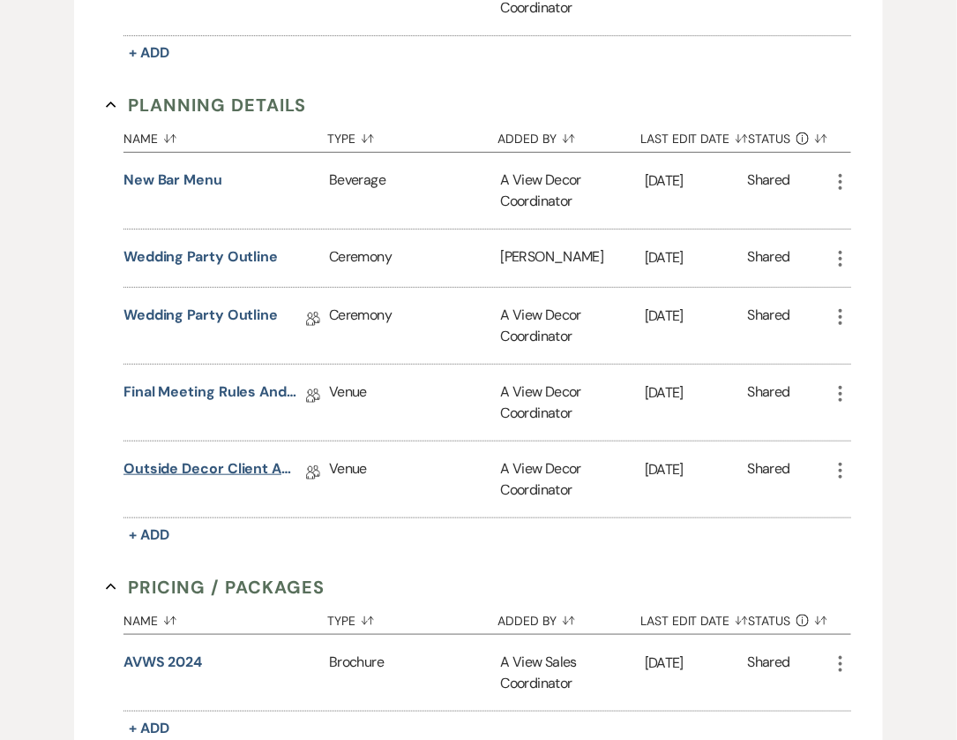
click at [190, 458] on link "Outside Decor Client Agreement" at bounding box center [212, 471] width 176 height 27
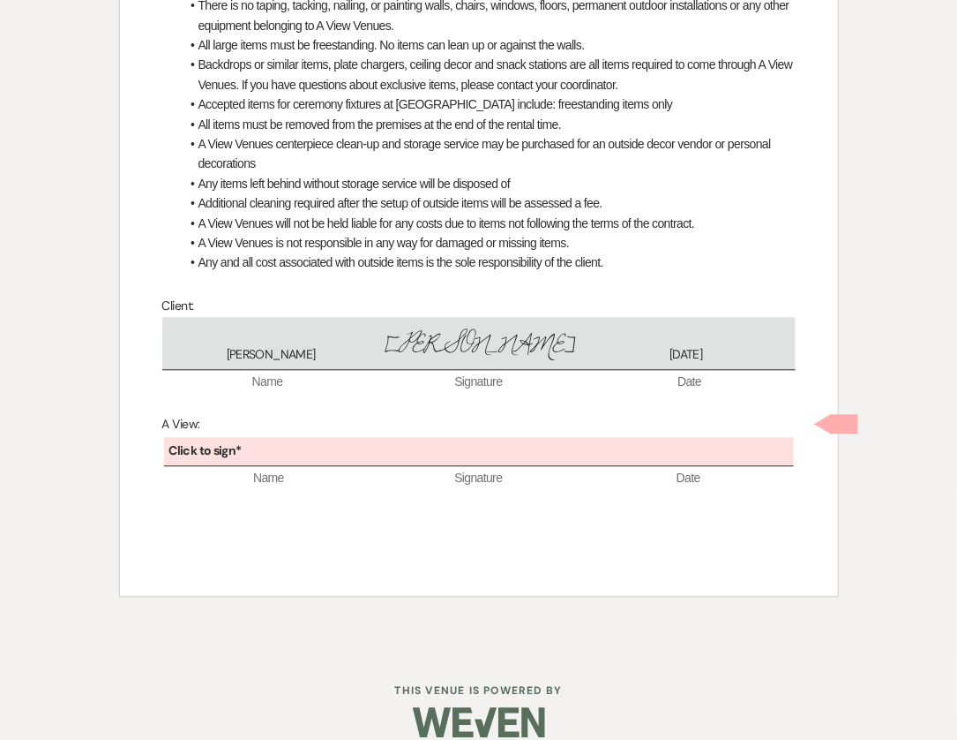
scroll to position [860, 0]
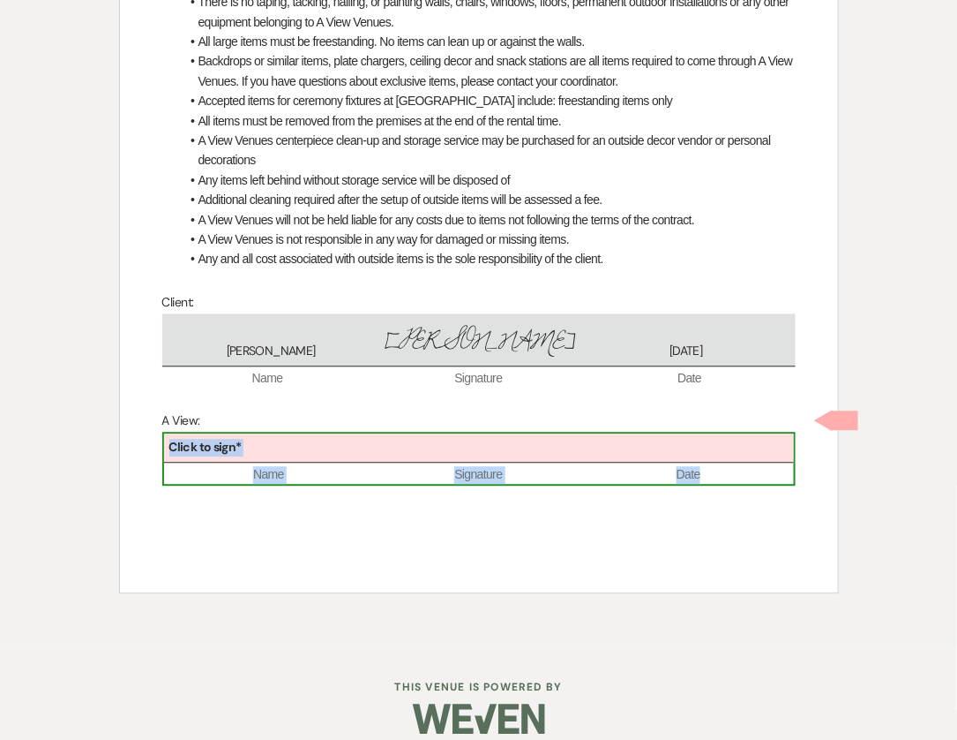
click at [390, 435] on div "Click to sign*" at bounding box center [479, 448] width 630 height 29
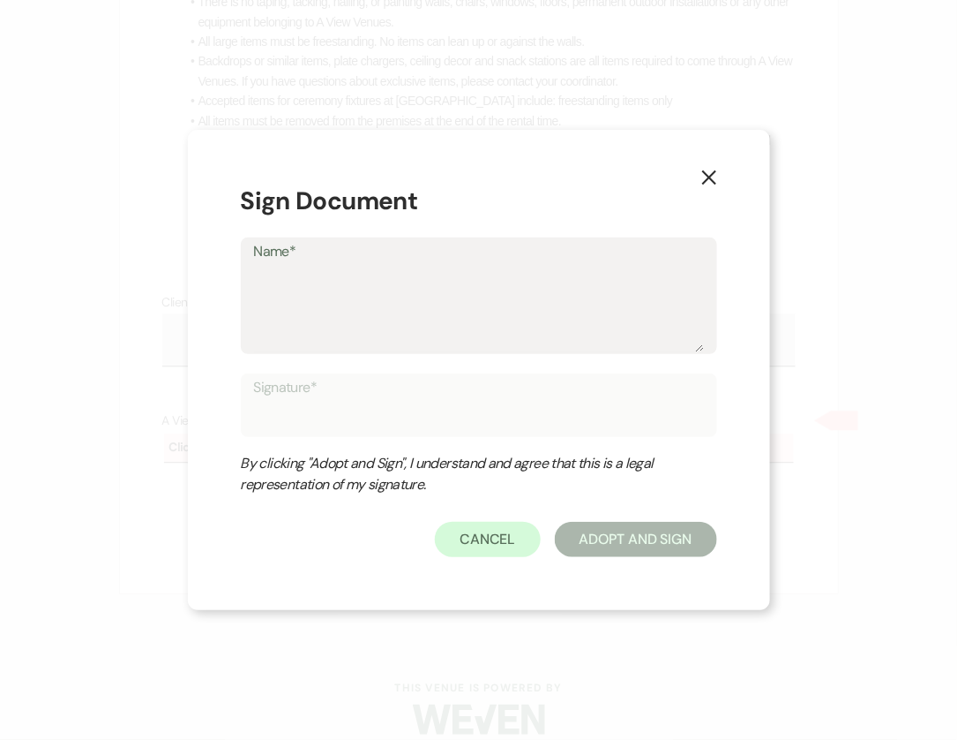
type textarea "P"
type input "P"
type textarea "Ph"
type input "Ph"
type textarea "Pha"
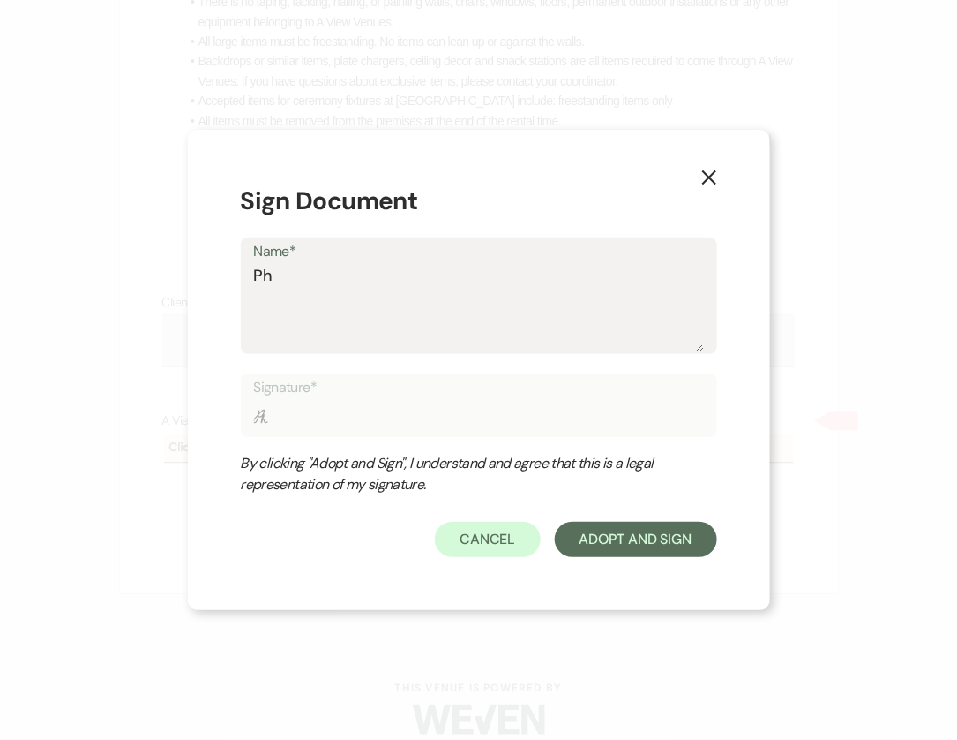
type input "Pha"
type textarea "Phar"
type input "Phar"
type textarea "Pharn"
type input "Pharn"
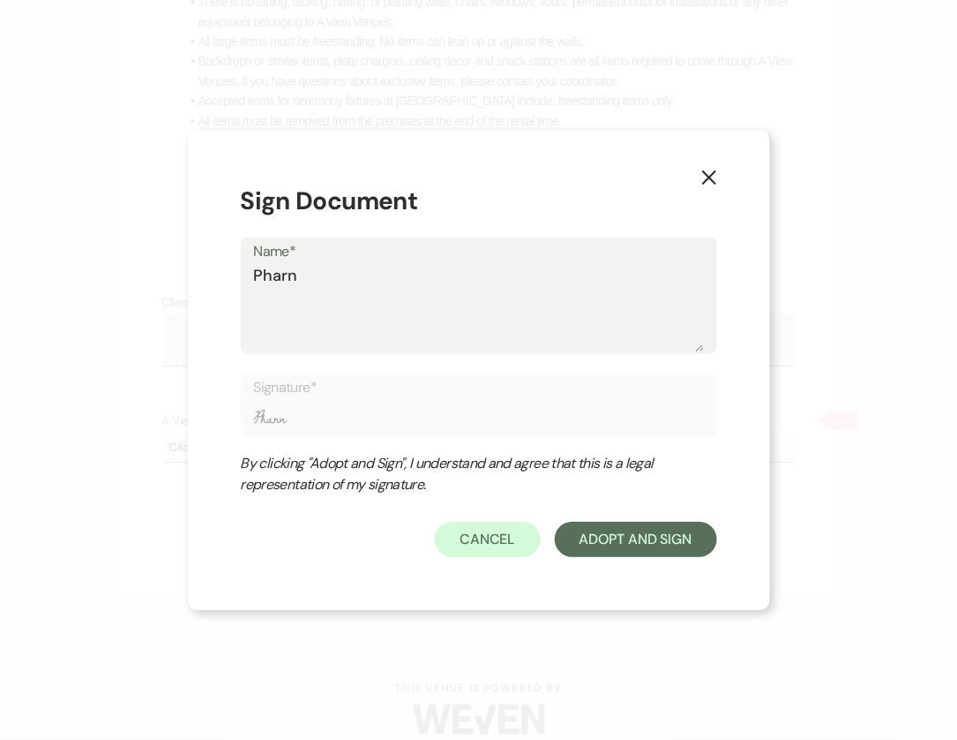
type textarea "Pharna"
type input "Pharna"
type textarea "Pharna"
type input "Pharna"
type textarea "Pharna C"
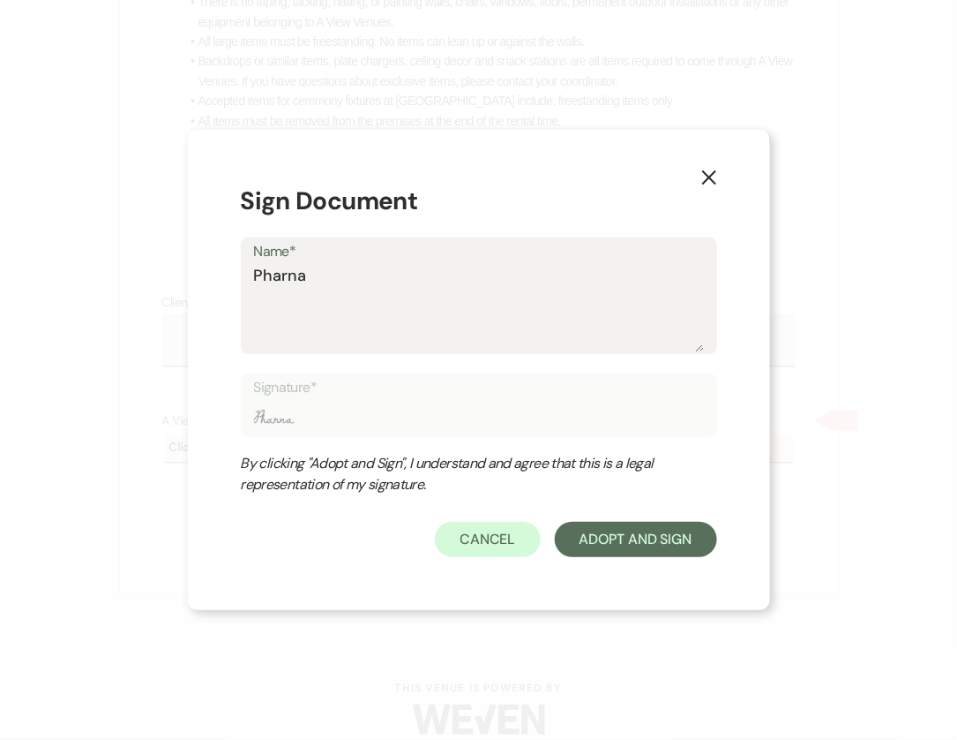
type input "Pharna C"
type textarea "Pharna Ch"
type input "Pharna Ch"
type textarea "Pharna Chu"
type input "Pharna Chu"
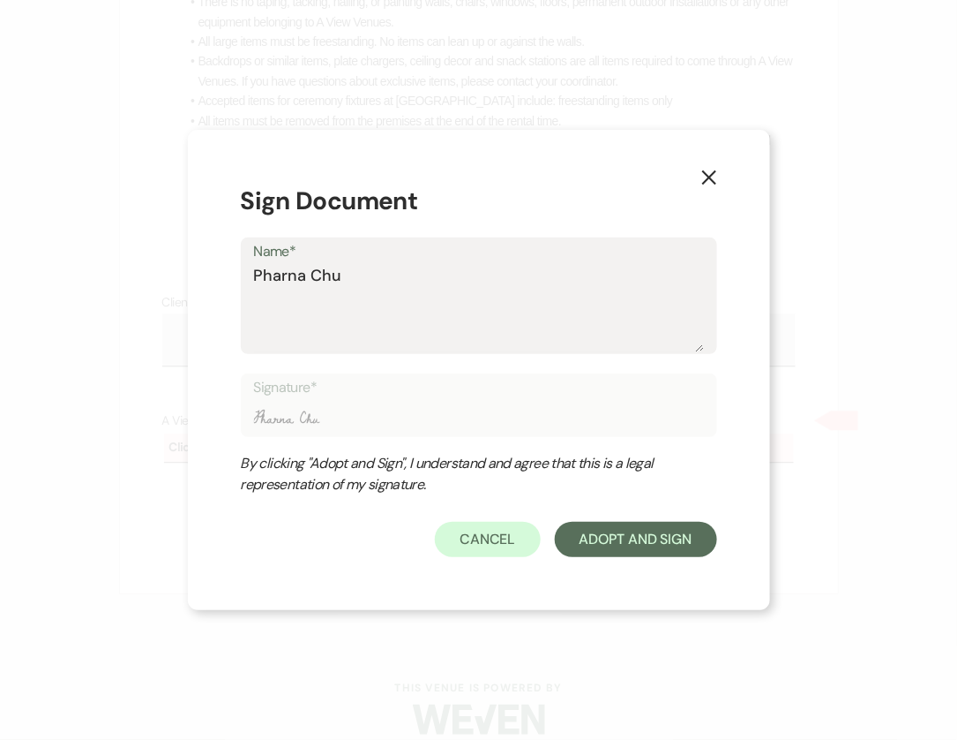
type textarea "Pharna Chuo"
type input "Pharna Chuo"
type textarea "Pharna Chuol"
type input "Pharna Chuol"
type textarea "Pharna Chuol"
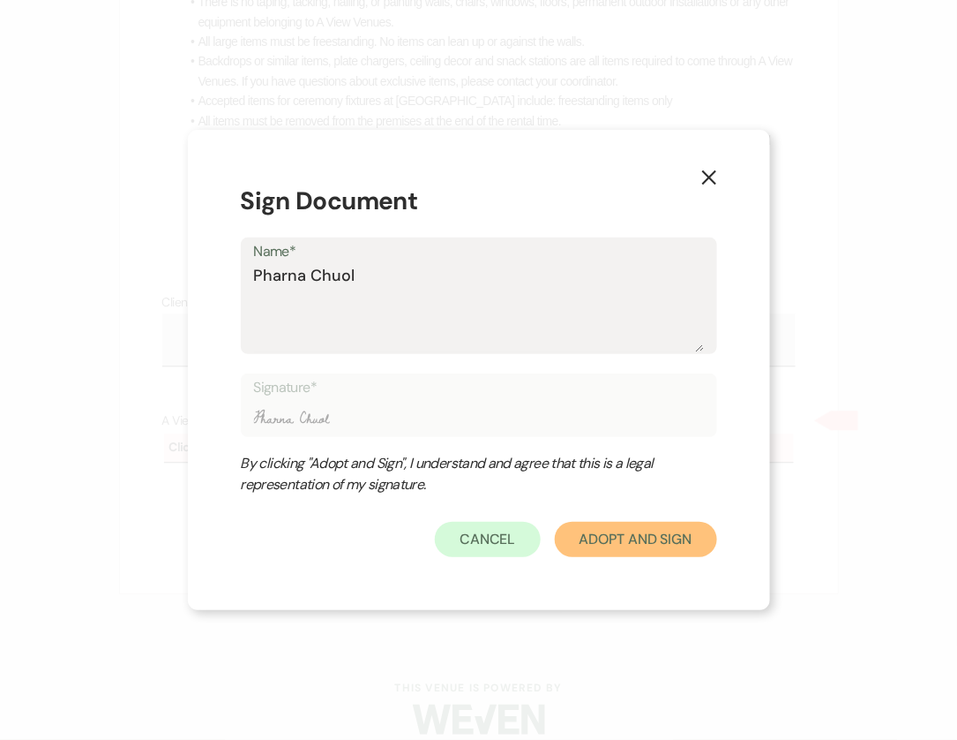
click at [589, 544] on button "Adopt And Sign" at bounding box center [636, 539] width 162 height 35
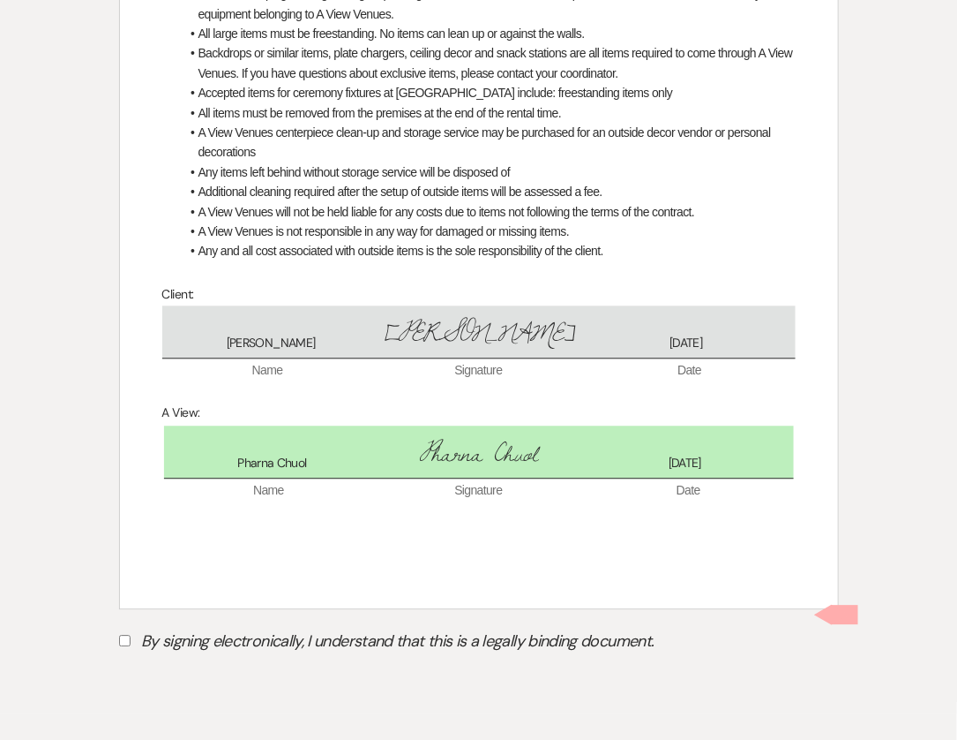
scroll to position [935, 0]
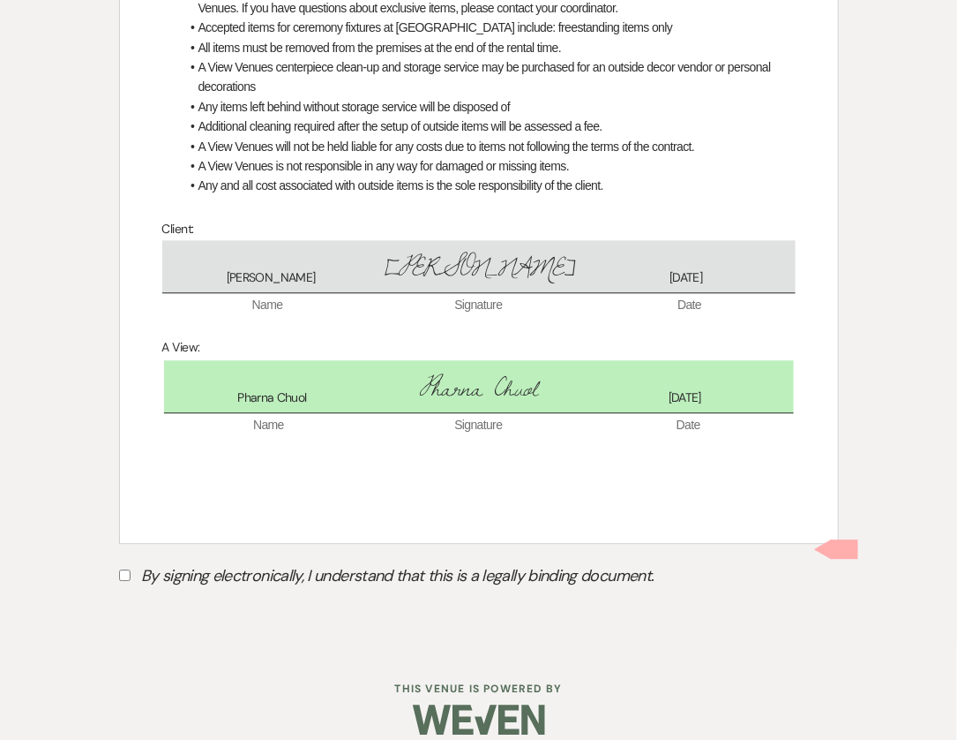
click at [363, 561] on label "By signing electronically, I understand that this is a legally binding document." at bounding box center [479, 578] width 720 height 34
click at [131, 569] on input "By signing electronically, I understand that this is a legally binding document." at bounding box center [124, 574] width 11 height 11
checkbox input "true"
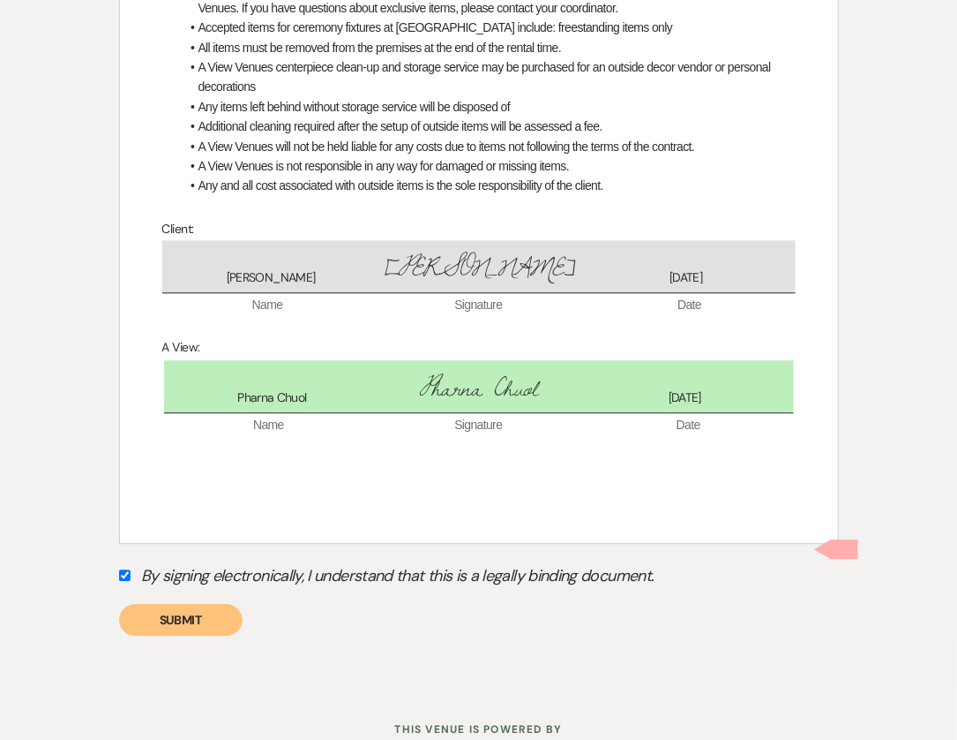
click at [219, 604] on button "Submit" at bounding box center [181, 620] width 124 height 32
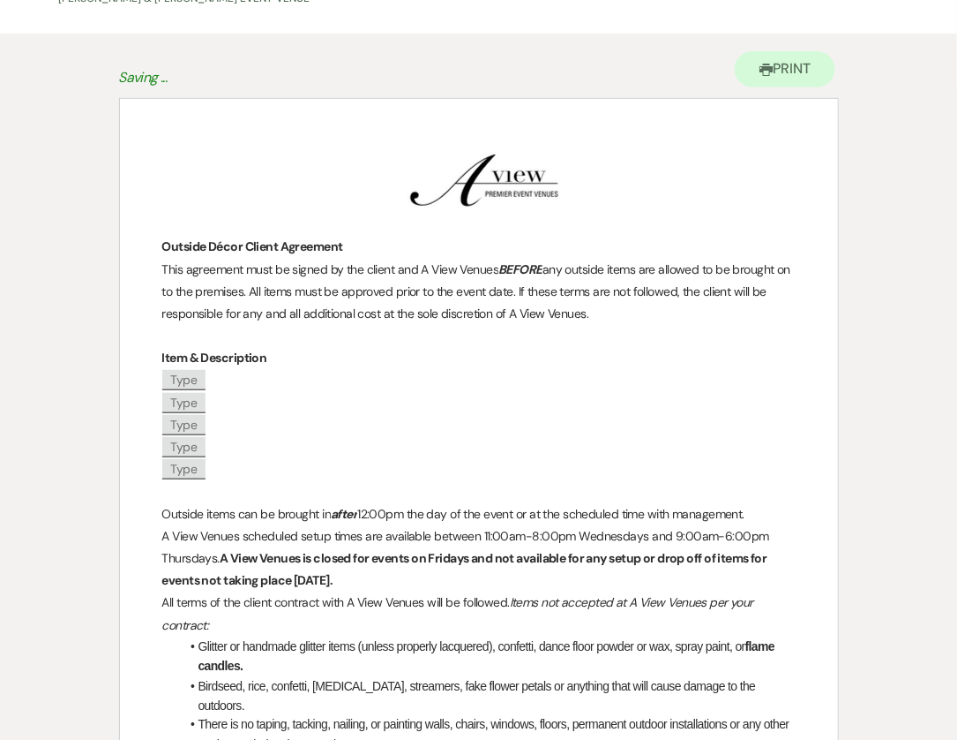
scroll to position [0, 0]
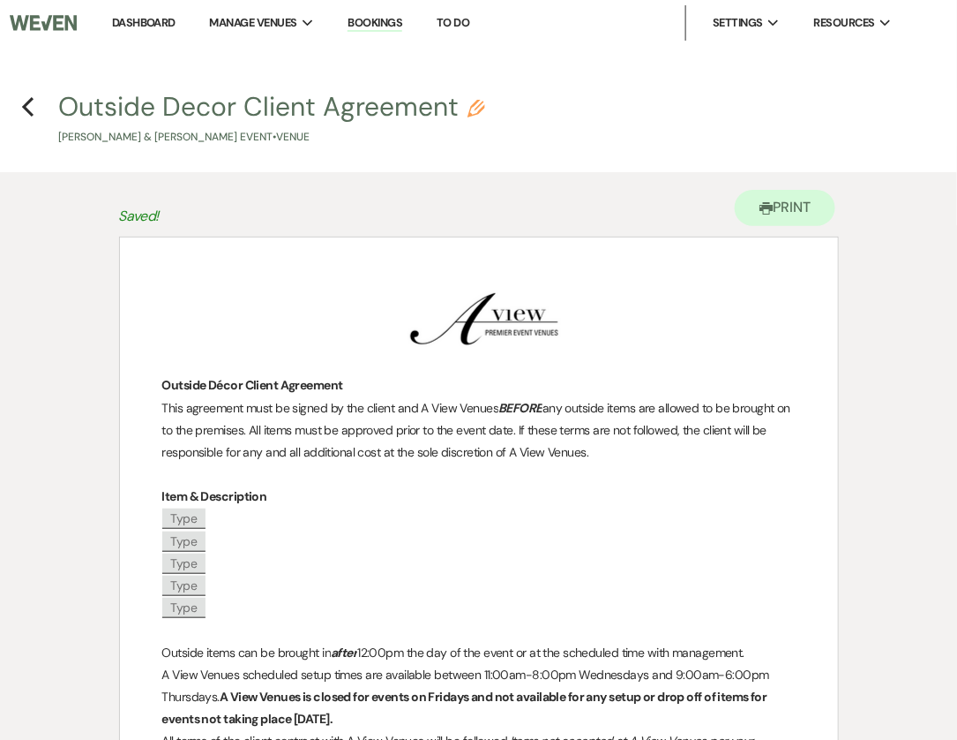
click at [17, 104] on h4 "Previous Outside Decor Client Agreement Pencil [PERSON_NAME] & [PERSON_NAME] Ev…" at bounding box center [478, 116] width 957 height 57
click at [29, 111] on use "button" at bounding box center [27, 106] width 11 height 19
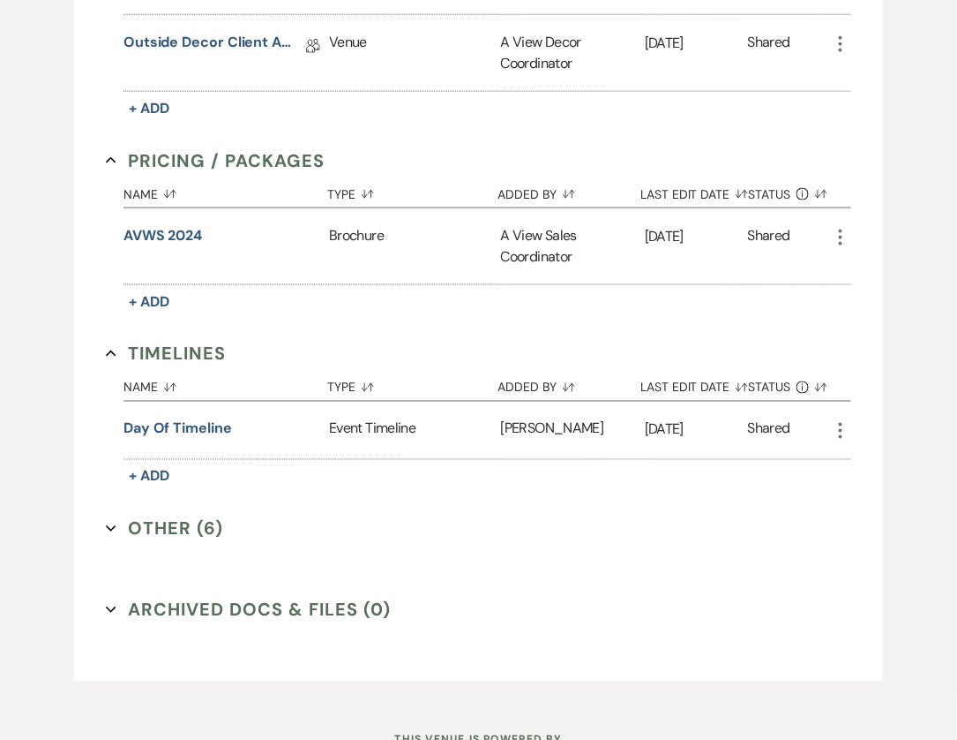
scroll to position [2309, 0]
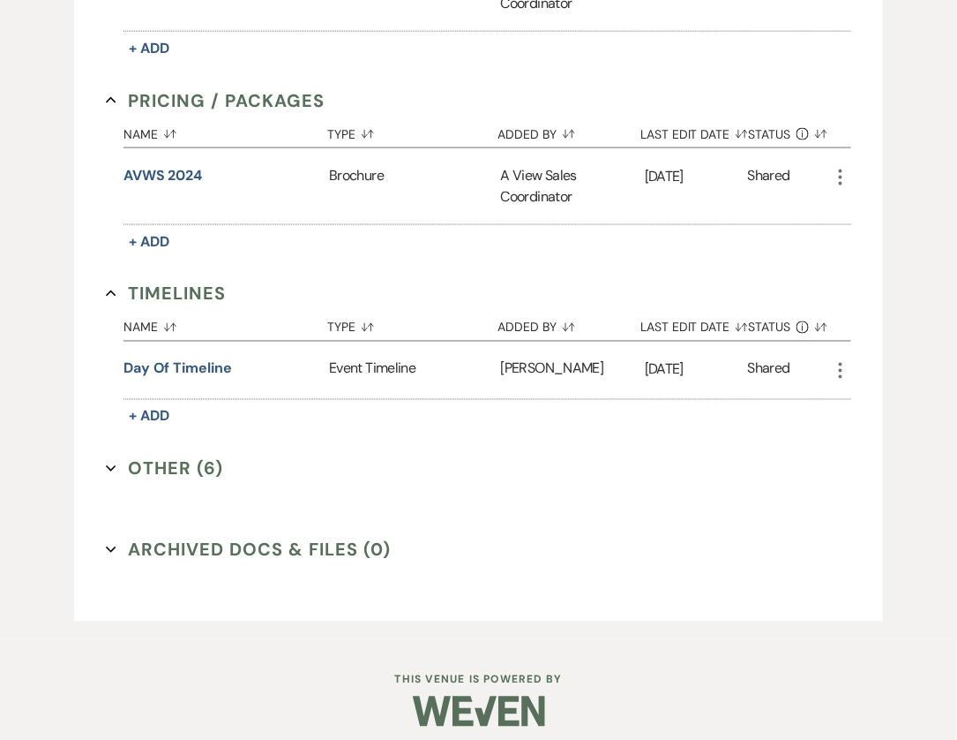
click at [177, 455] on button "Other (6) Expand" at bounding box center [164, 468] width 117 height 26
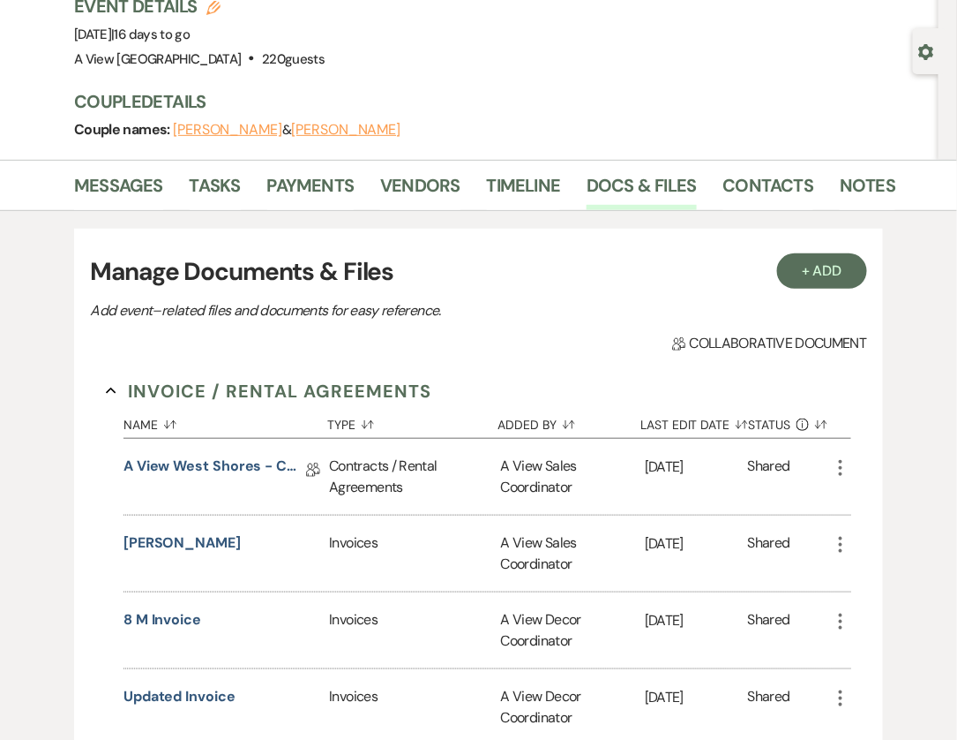
scroll to position [124, 0]
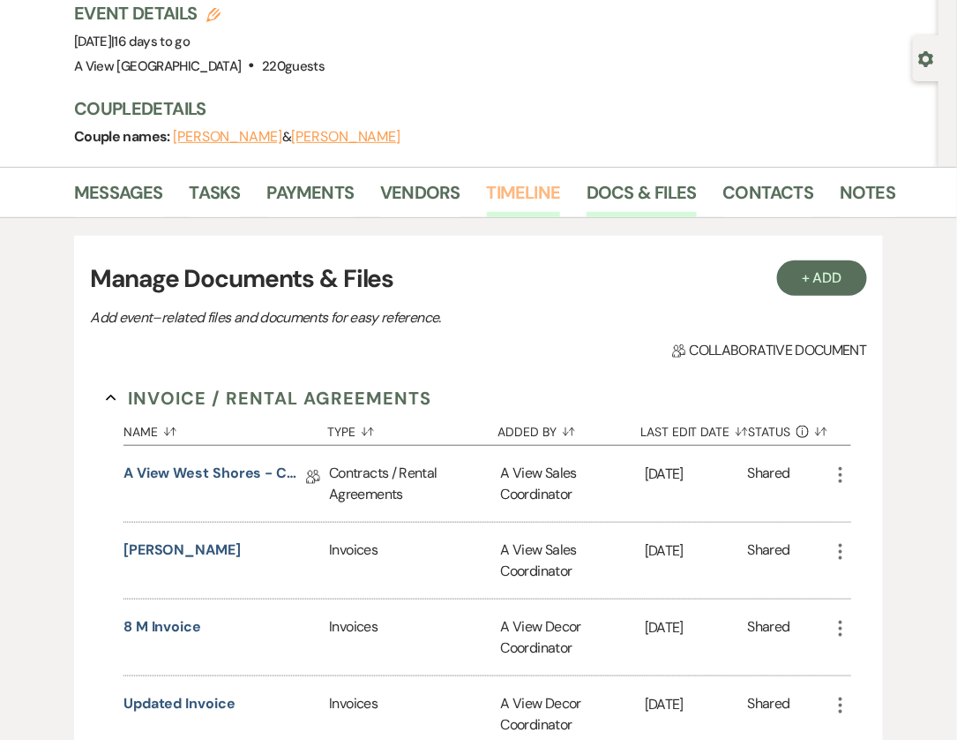
click at [532, 182] on link "Timeline" at bounding box center [524, 197] width 74 height 39
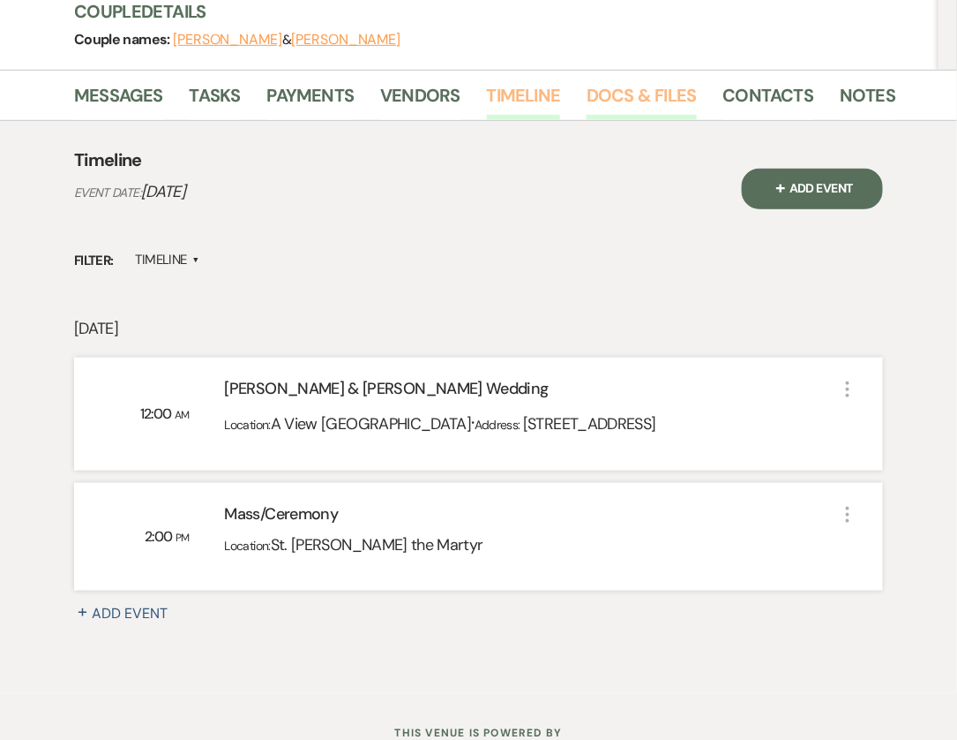
scroll to position [286, 0]
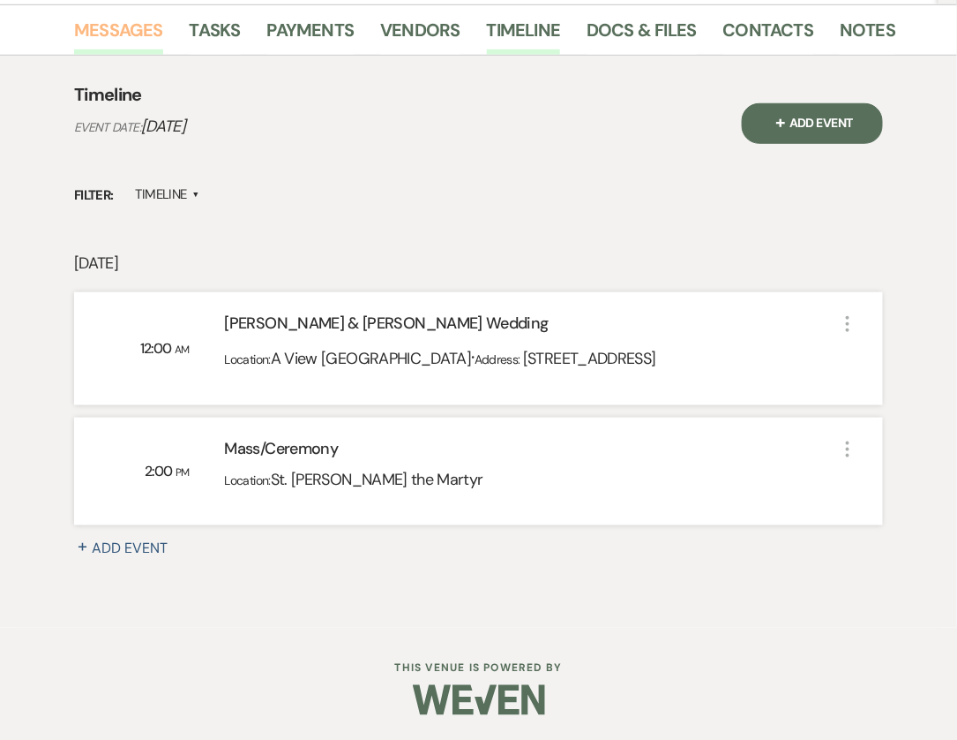
click at [121, 35] on link "Messages" at bounding box center [118, 35] width 89 height 39
